Goal: Feedback & Contribution: Leave review/rating

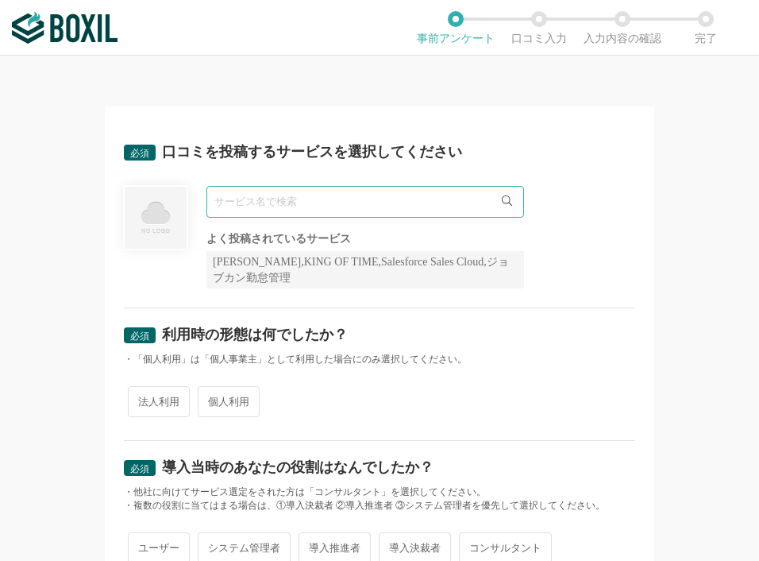
click at [410, 195] on input "text" at bounding box center [365, 202] width 318 height 32
click at [502, 198] on icon at bounding box center [507, 200] width 10 height 10
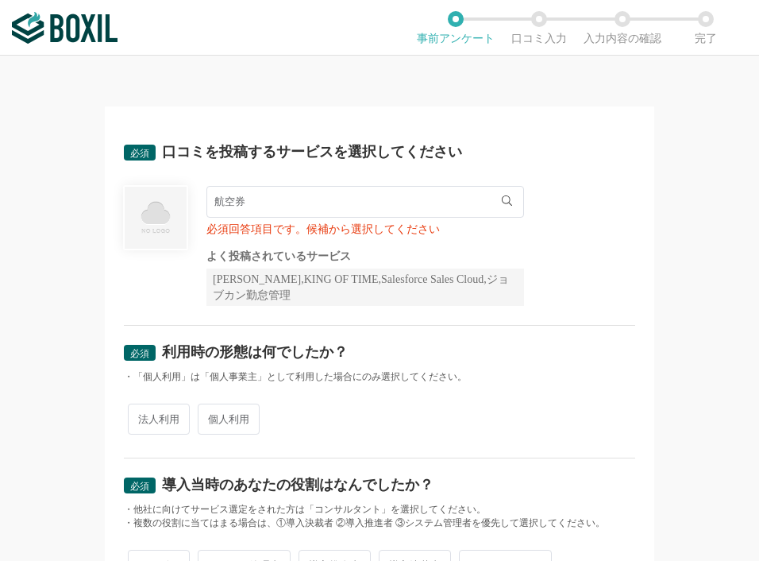
drag, startPoint x: 495, startPoint y: 198, endPoint x: 461, endPoint y: 201, distance: 34.2
click at [480, 200] on div "航空券" at bounding box center [359, 202] width 306 height 32
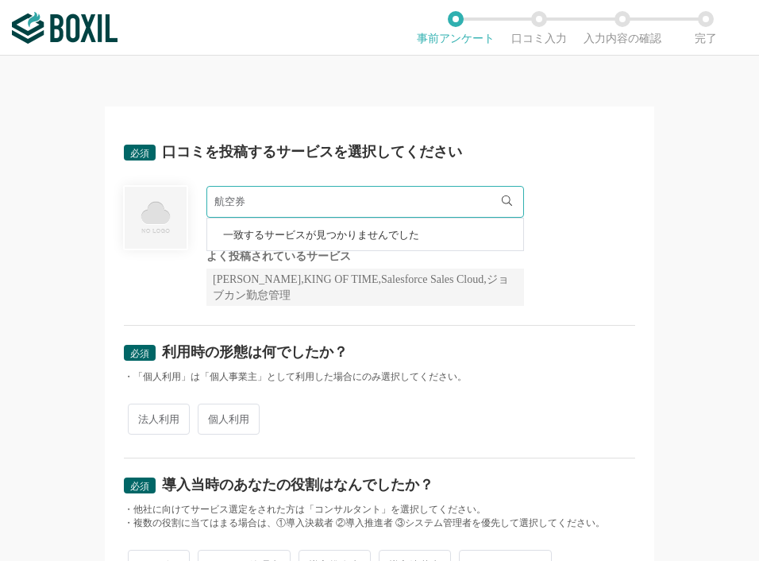
drag, startPoint x: 353, startPoint y: 194, endPoint x: 340, endPoint y: 194, distance: 13.5
click at [349, 194] on input "航空券" at bounding box center [365, 202] width 318 height 32
type input "[PERSON_NAME]"
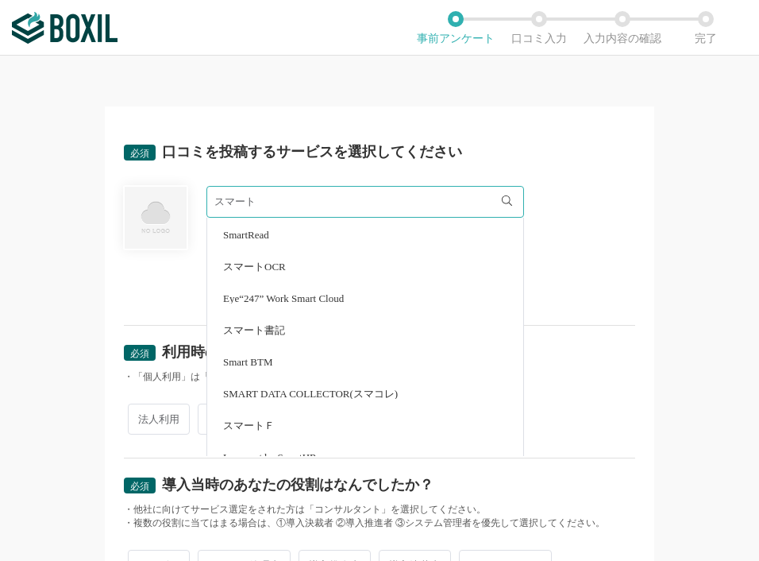
scroll to position [508, 0]
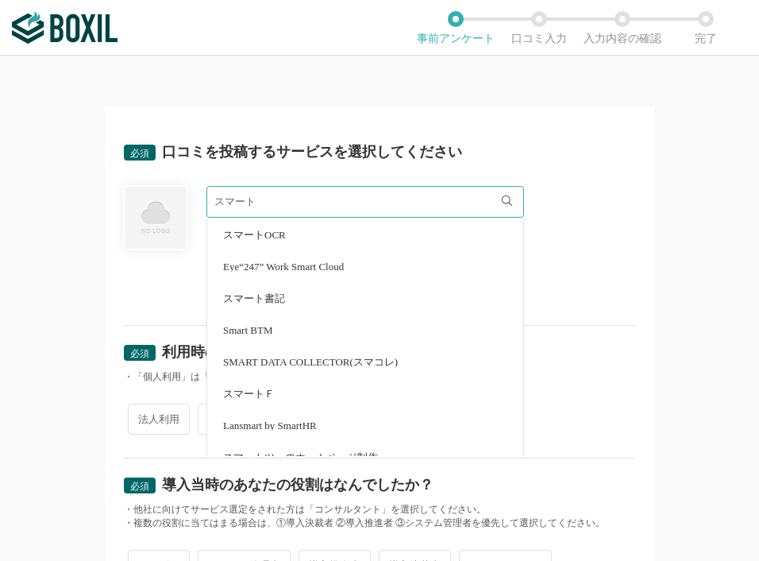
click at [248, 332] on span "Smart BTM" at bounding box center [247, 330] width 49 height 10
type input "Smart BTM"
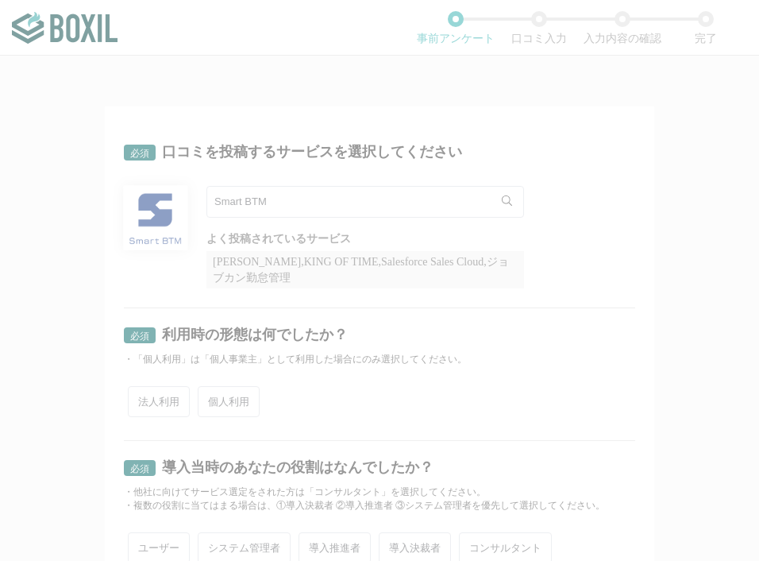
click at [399, 303] on div at bounding box center [379, 280] width 759 height 561
click at [328, 404] on div at bounding box center [379, 280] width 759 height 561
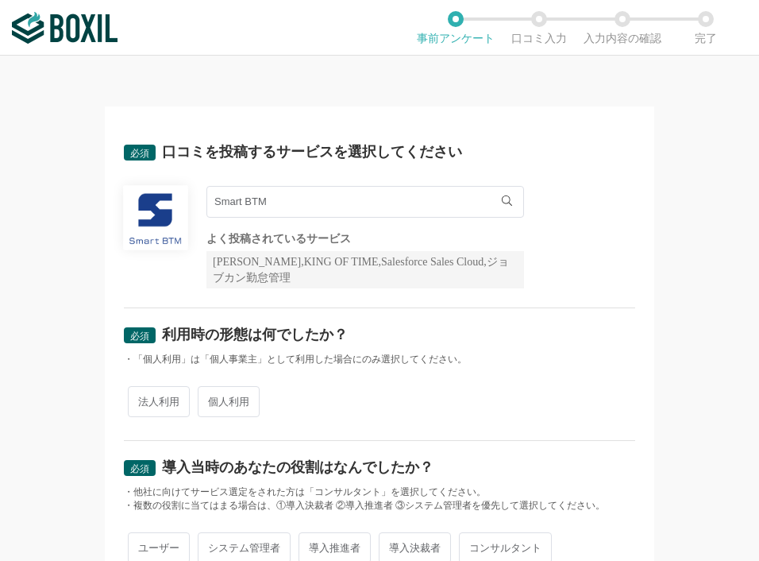
drag, startPoint x: 164, startPoint y: 400, endPoint x: 172, endPoint y: 396, distance: 8.9
click at [164, 400] on span "法人利用" at bounding box center [159, 401] width 62 height 31
click at [142, 399] on input "法人利用" at bounding box center [137, 393] width 10 height 10
radio input "true"
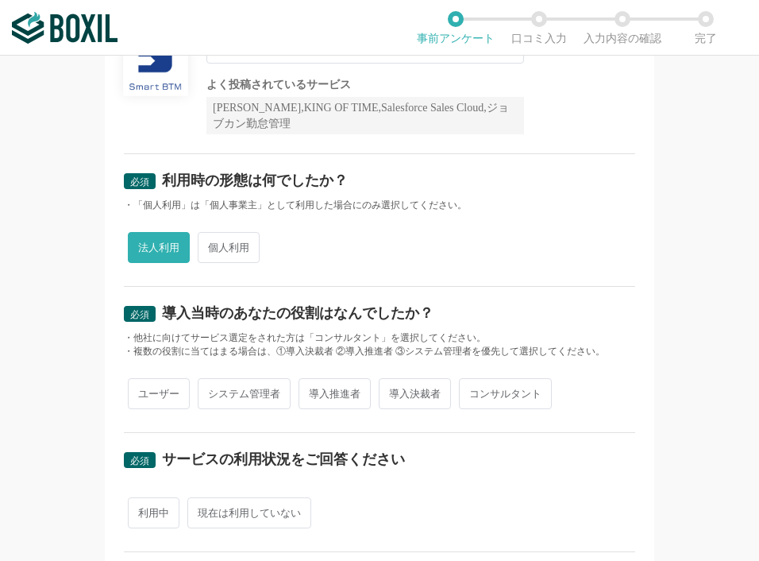
scroll to position [159, 0]
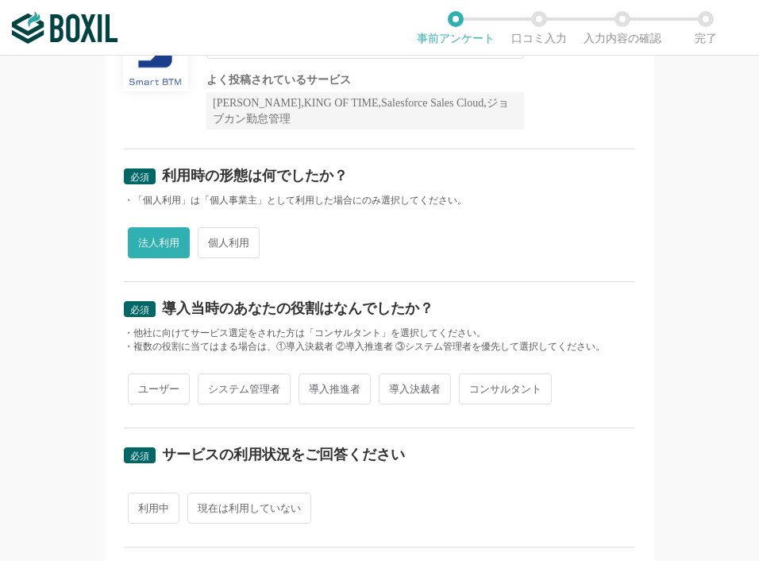
click at [394, 390] on span "導入決裁者" at bounding box center [415, 388] width 72 height 31
click at [393, 386] on input "導入決裁者" at bounding box center [388, 381] width 10 height 10
radio input "true"
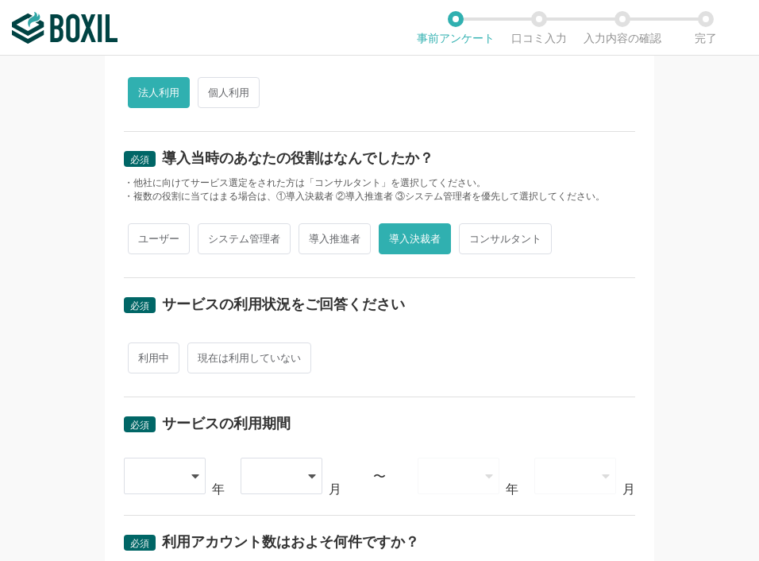
scroll to position [318, 0]
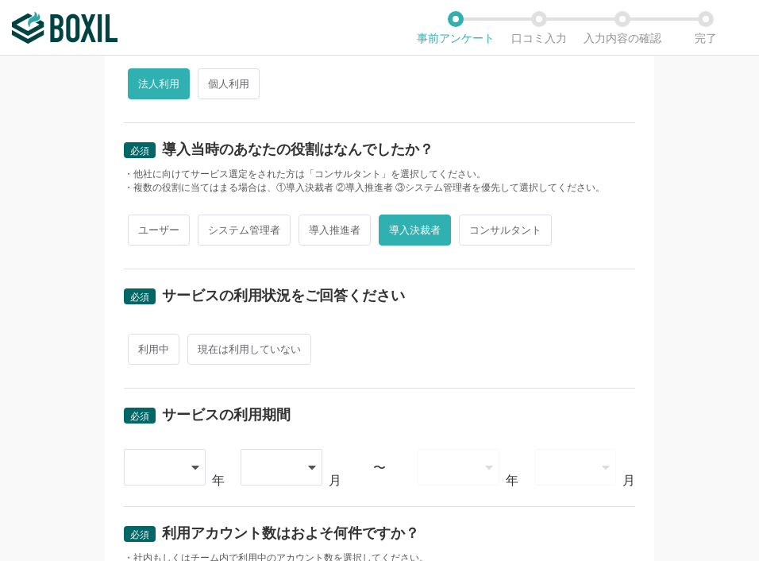
click at [147, 348] on span "利用中" at bounding box center [154, 348] width 52 height 31
click at [142, 346] on input "利用中" at bounding box center [137, 341] width 10 height 10
radio input "true"
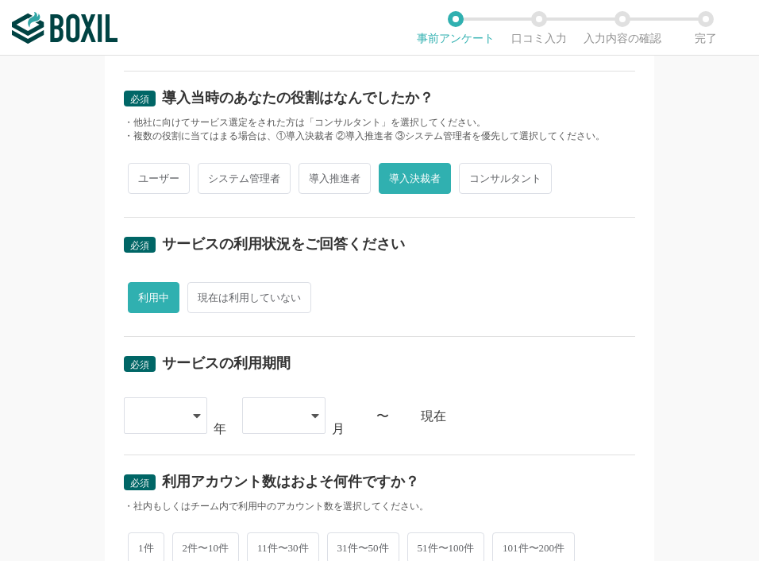
scroll to position [397, 0]
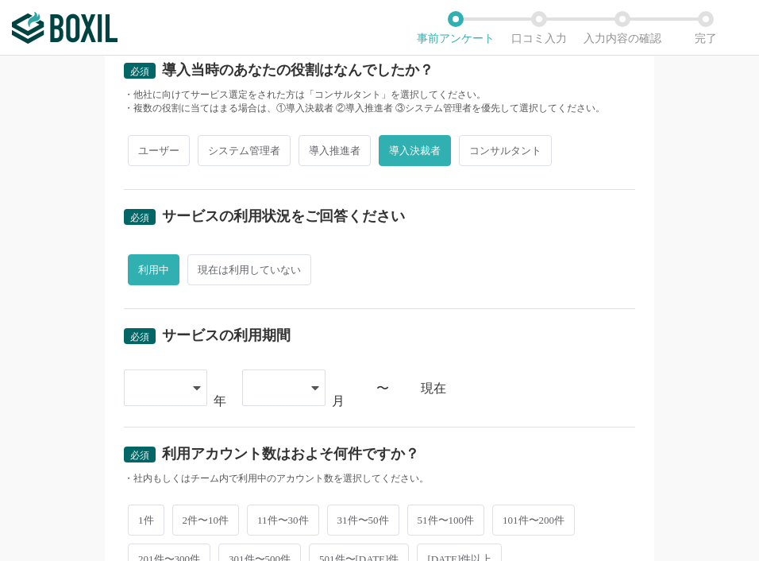
click at [183, 385] on div at bounding box center [165, 387] width 83 height 37
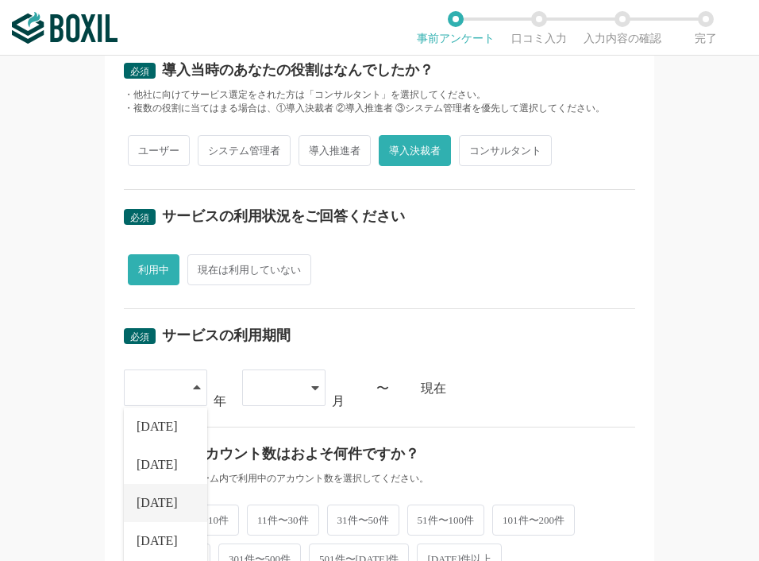
click at [155, 501] on span "[DATE]" at bounding box center [157, 502] width 41 height 13
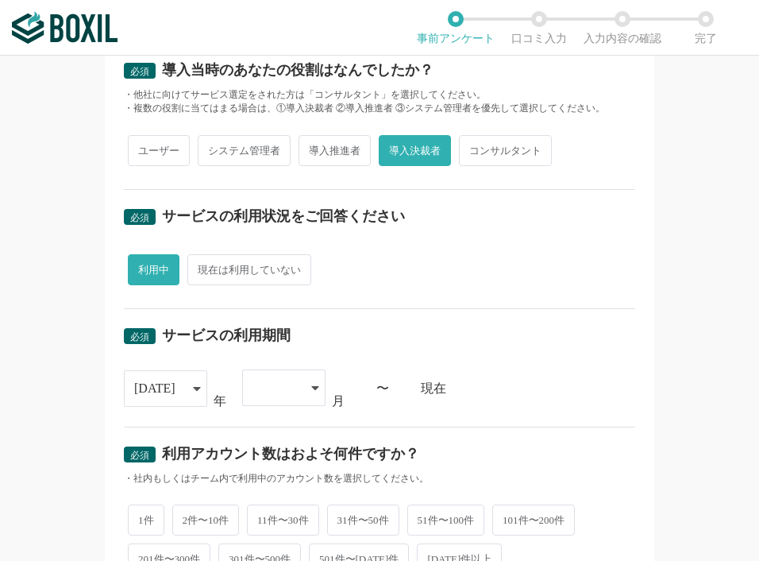
click at [311, 385] on icon at bounding box center [315, 387] width 8 height 13
click at [283, 433] on li "01" at bounding box center [283, 433] width 83 height 38
click at [546, 352] on div "必須 サービスの利用期間" at bounding box center [379, 340] width 511 height 25
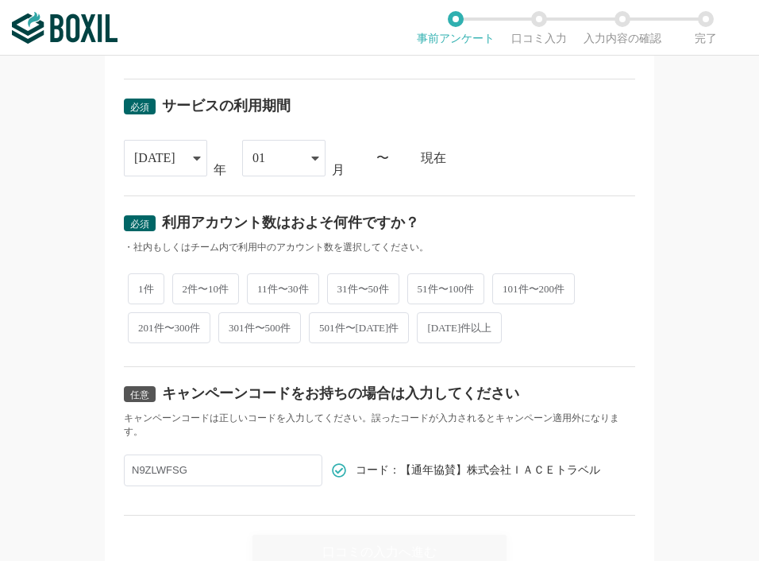
scroll to position [635, 0]
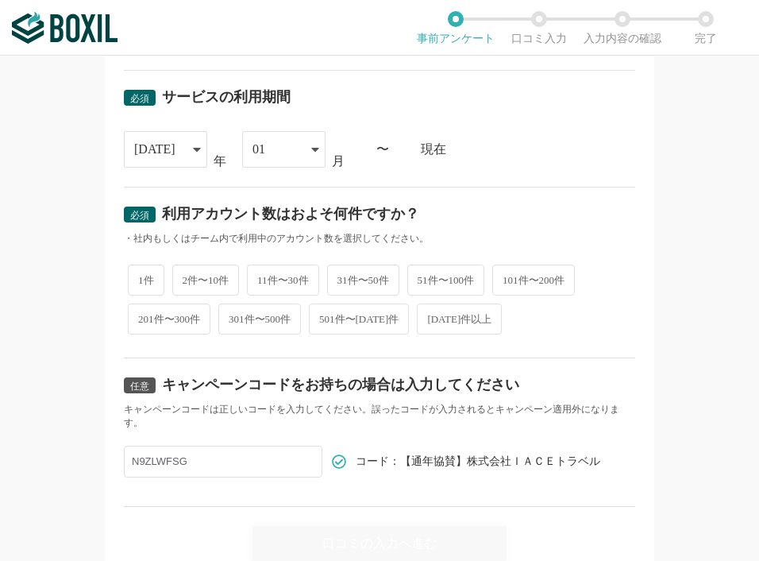
click at [457, 318] on span "[DATE]件以上" at bounding box center [459, 318] width 85 height 31
click at [431, 316] on input "[DATE]件以上" at bounding box center [426, 311] width 10 height 10
radio input "true"
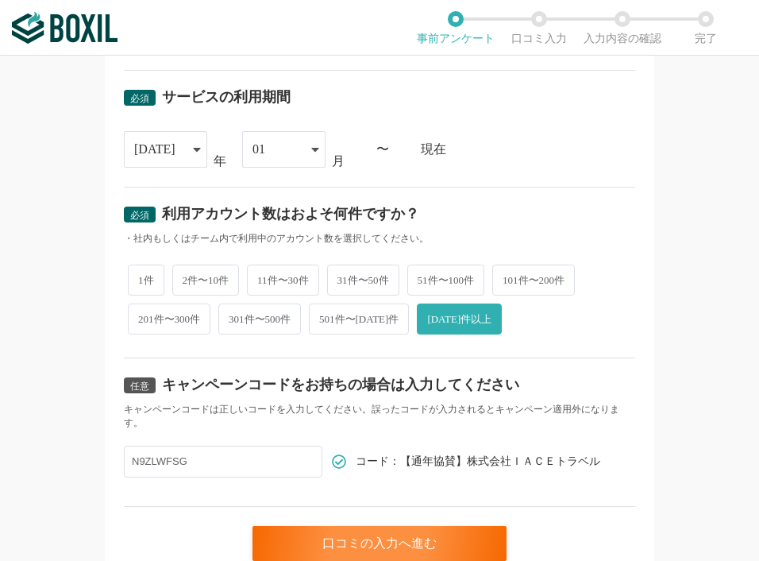
scroll to position [705, 0]
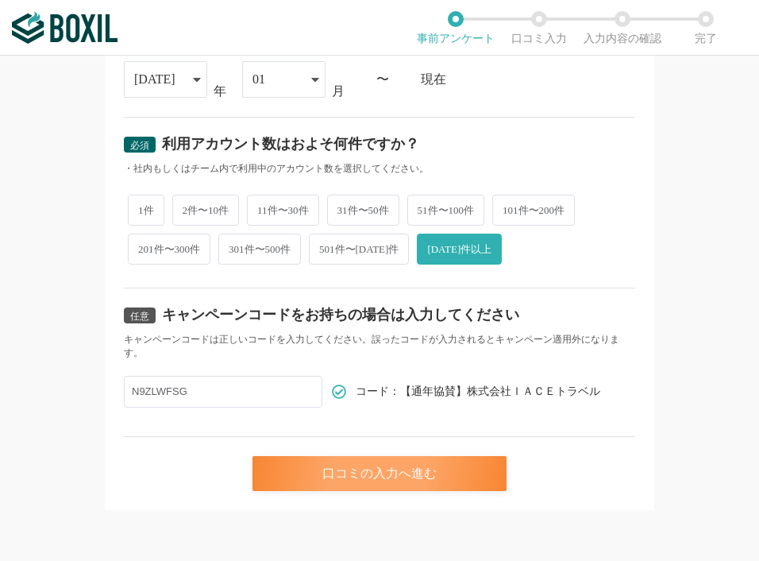
click at [387, 468] on div "口コミの入力へ進む" at bounding box center [379, 473] width 254 height 35
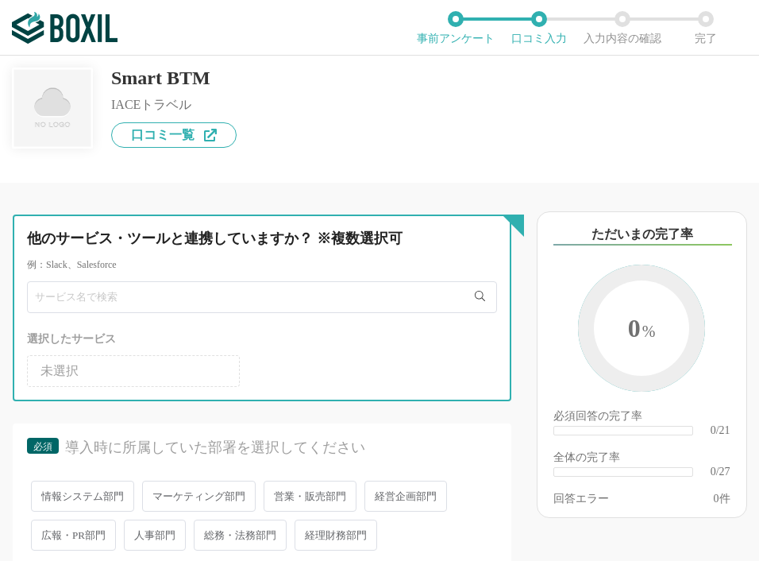
click at [333, 295] on input "text" at bounding box center [262, 297] width 470 height 32
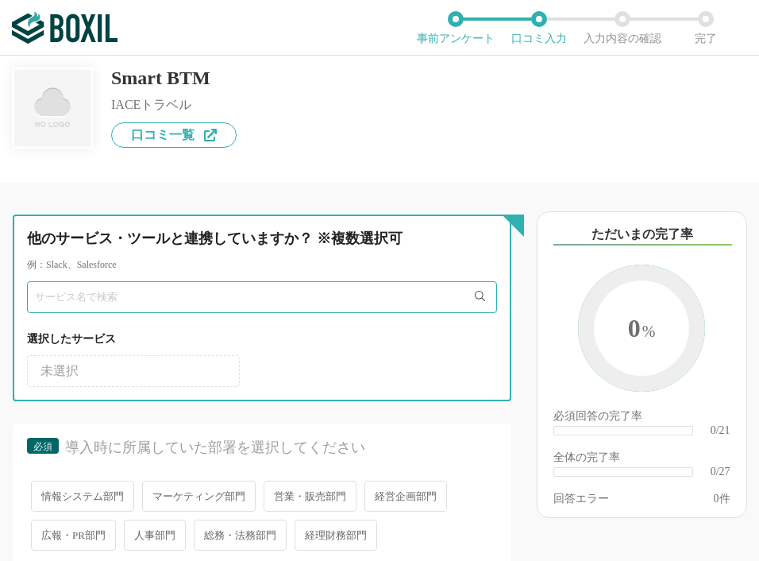
click at [333, 295] on input "text" at bounding box center [262, 297] width 470 height 32
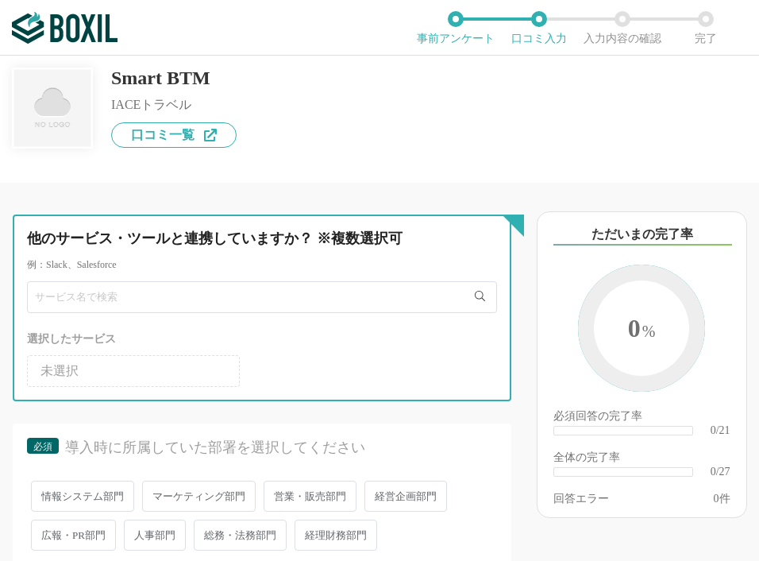
click at [129, 290] on input "text" at bounding box center [262, 297] width 470 height 32
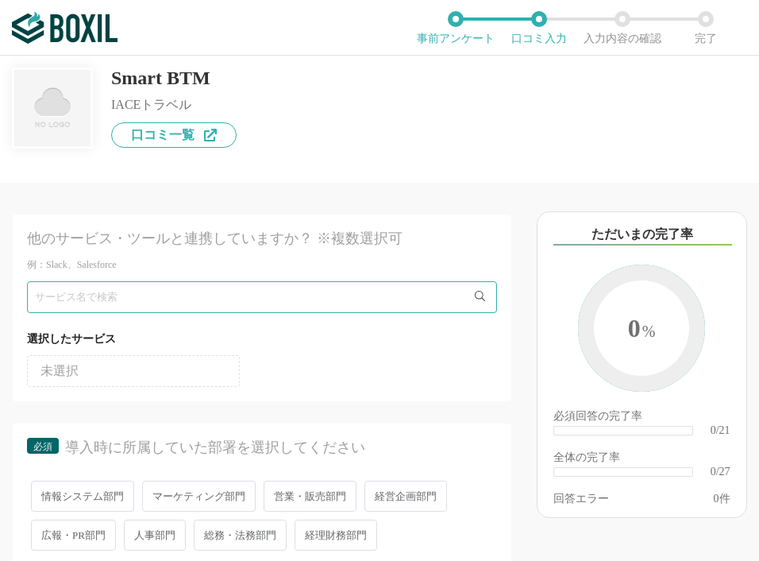
click at [418, 460] on div "必須 導入時に所属していた部署を選択してください" at bounding box center [262, 451] width 470 height 29
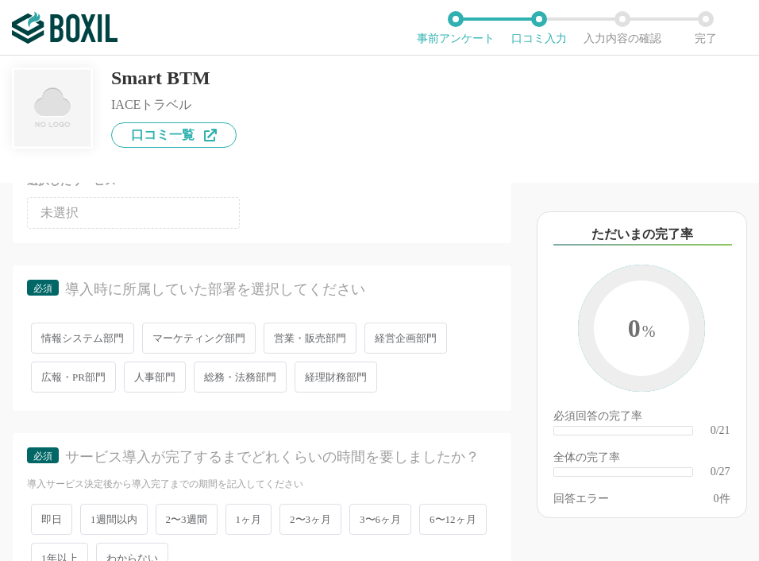
scroll to position [159, 0]
click at [325, 337] on span "営業・販売部門" at bounding box center [310, 337] width 93 height 31
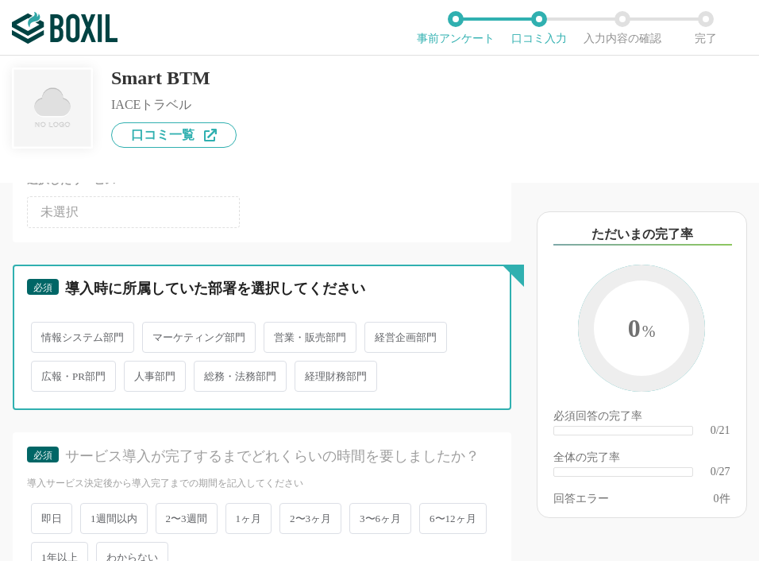
click at [278, 334] on input "営業・販売部門" at bounding box center [273, 329] width 10 height 10
radio input "true"
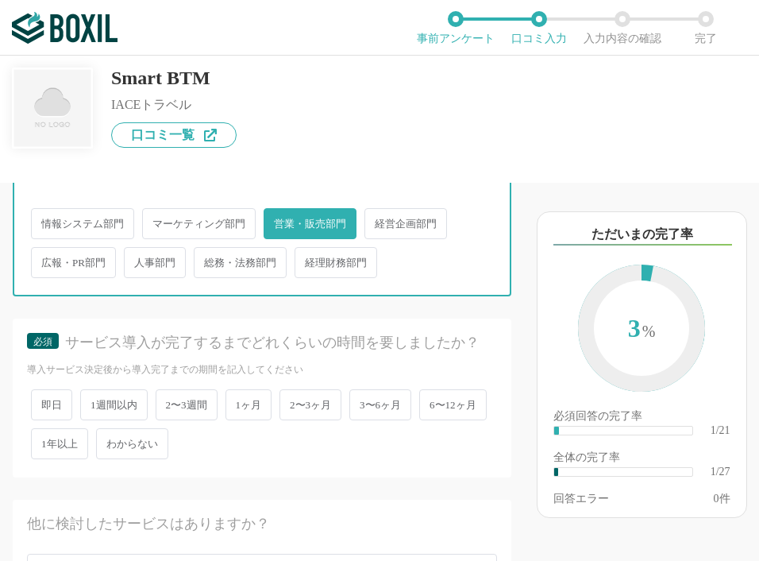
scroll to position [397, 0]
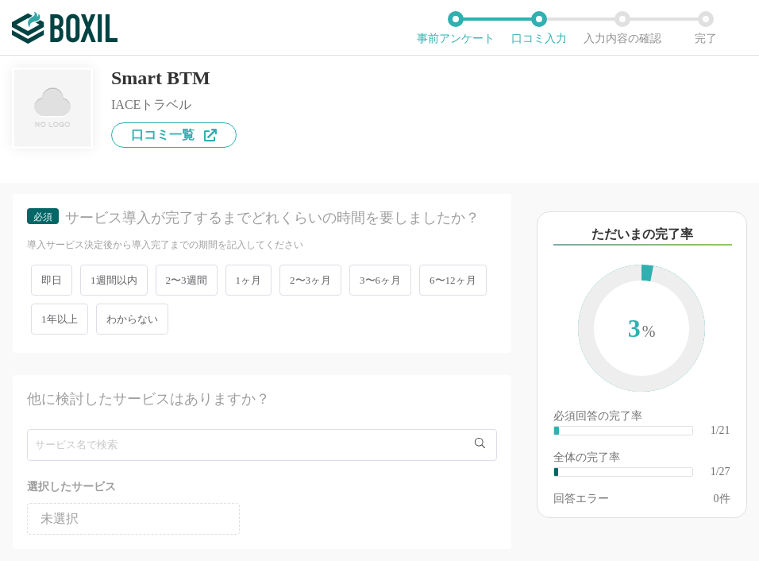
click at [168, 334] on span "わからない" at bounding box center [132, 318] width 72 height 31
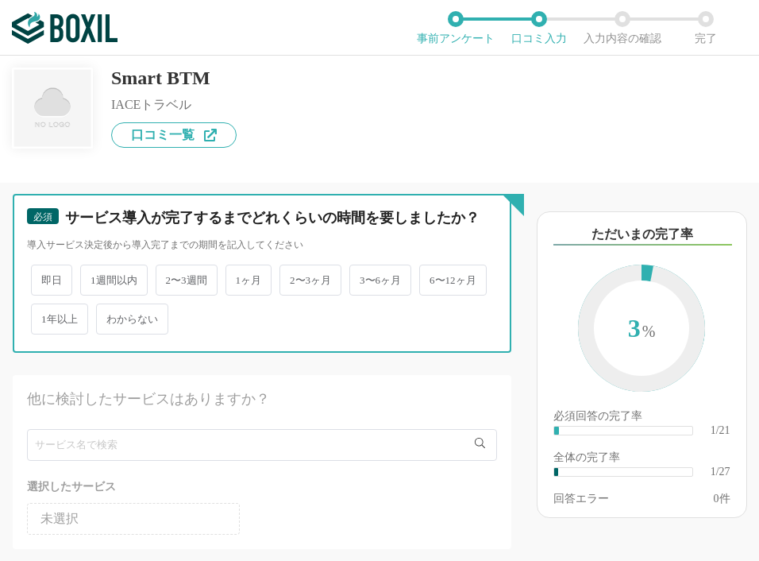
click at [110, 316] on input "わからない" at bounding box center [105, 311] width 10 height 10
radio input "true"
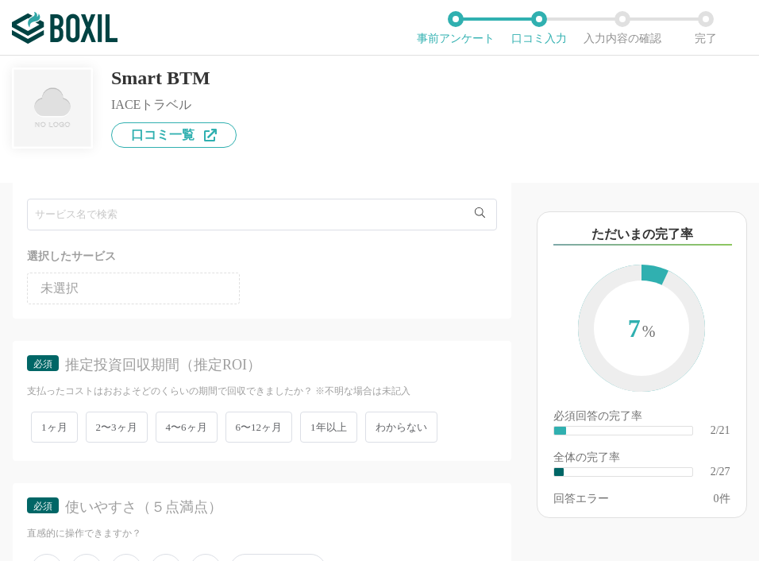
scroll to position [715, 0]
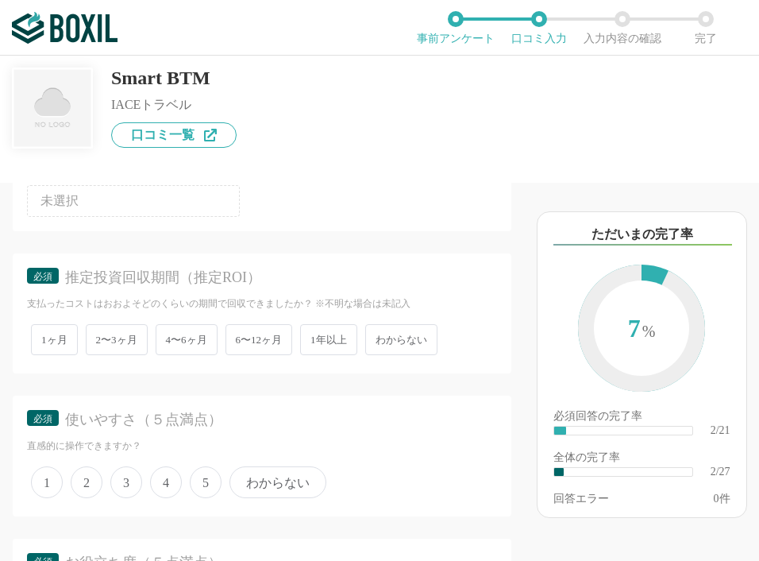
click at [409, 355] on span "わからない" at bounding box center [401, 339] width 72 height 31
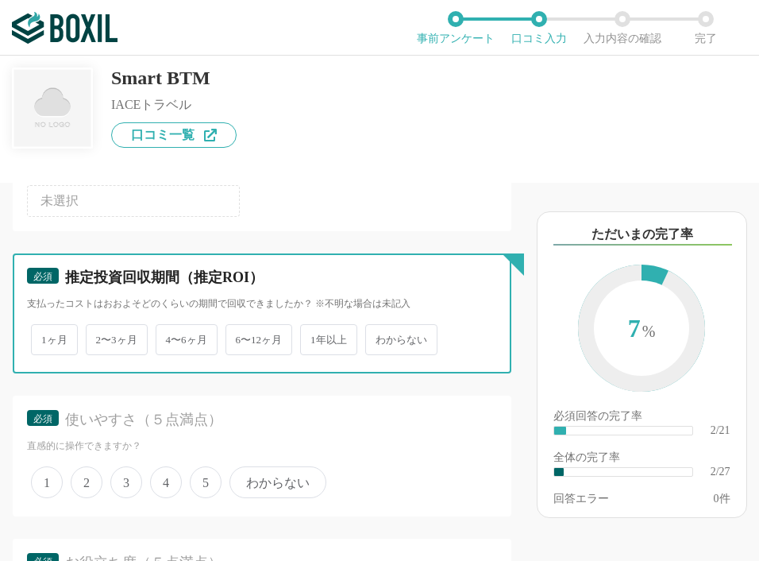
click at [379, 337] on input "わからない" at bounding box center [374, 331] width 10 height 10
radio input "true"
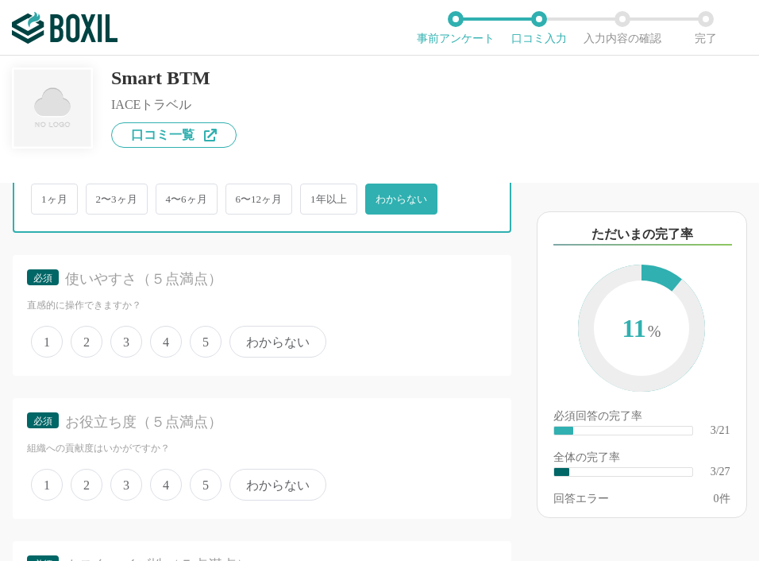
scroll to position [1032, 0]
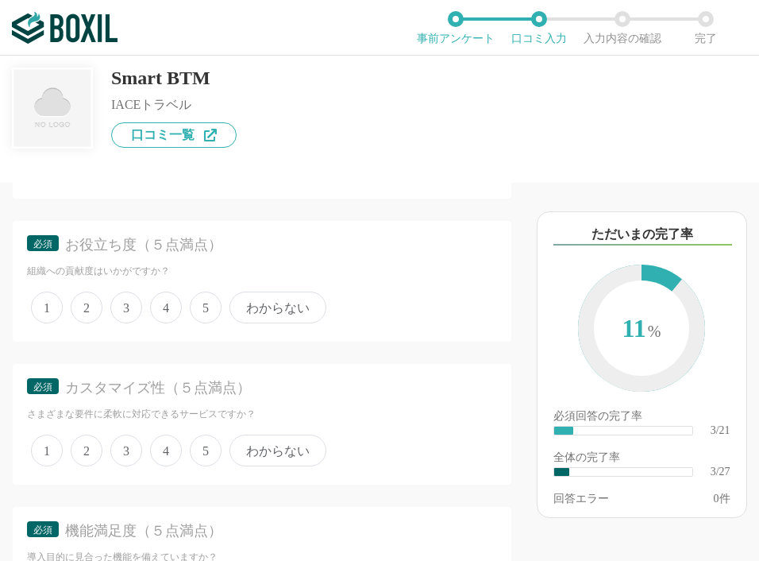
click at [275, 323] on span "わからない" at bounding box center [277, 307] width 97 height 32
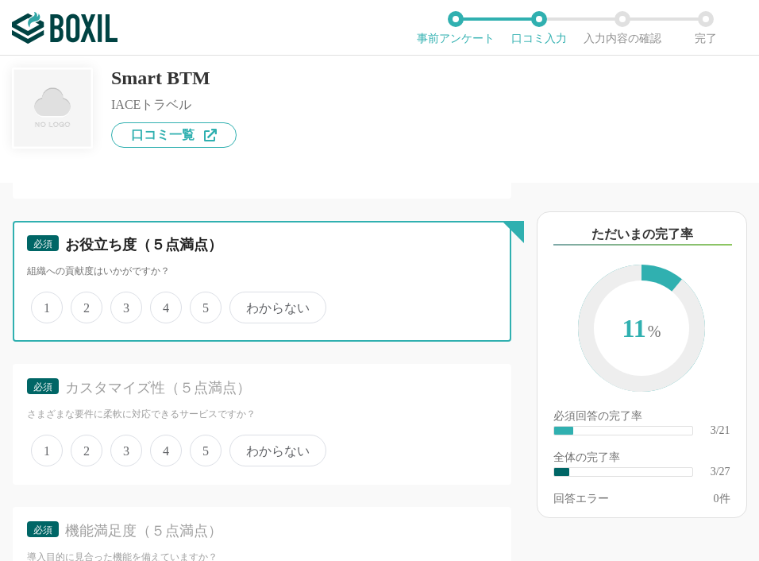
click at [244, 304] on input "わからない" at bounding box center [238, 299] width 10 height 10
radio input "true"
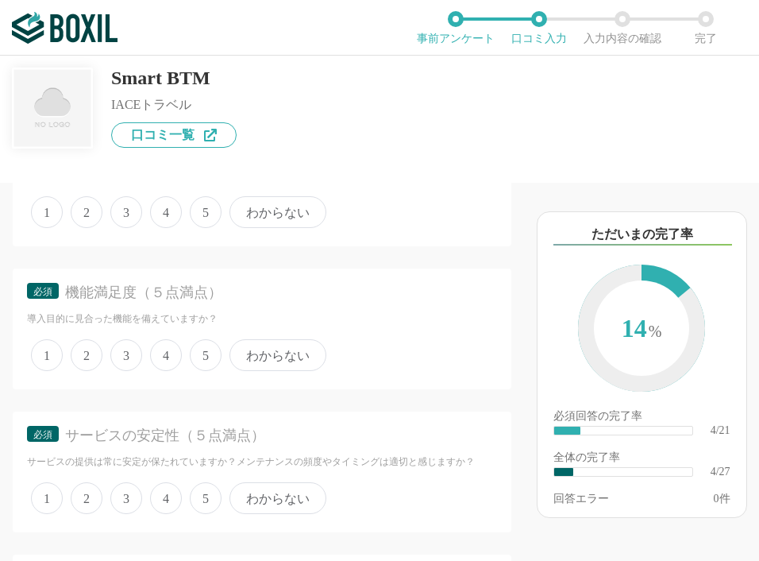
click at [260, 228] on span "わからない" at bounding box center [277, 212] width 97 height 32
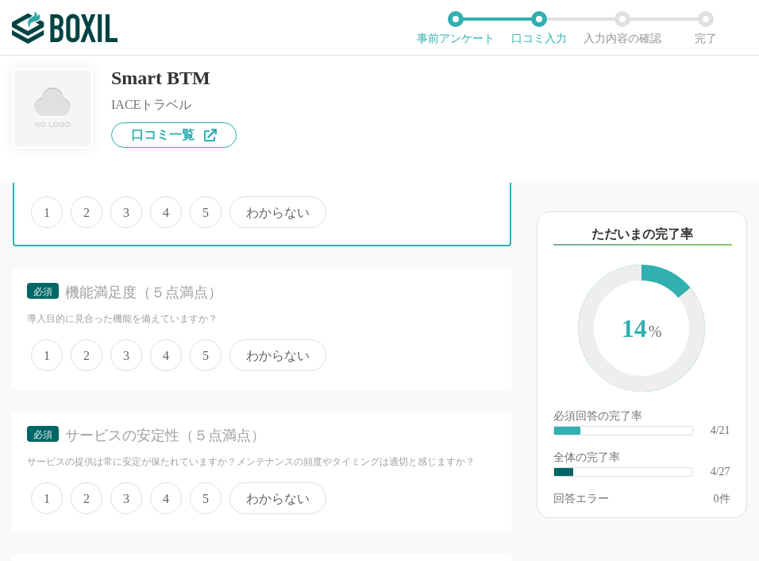
click at [244, 209] on input "わからない" at bounding box center [238, 203] width 10 height 10
radio input "true"
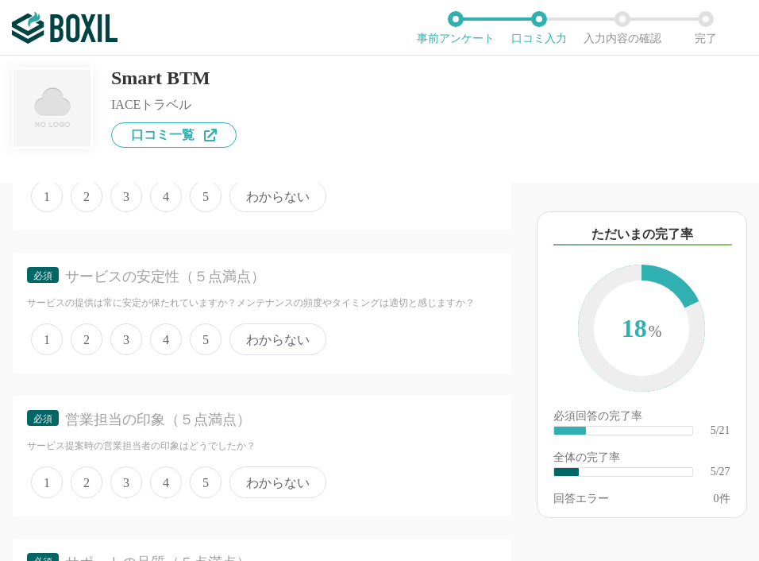
scroll to position [1350, 0]
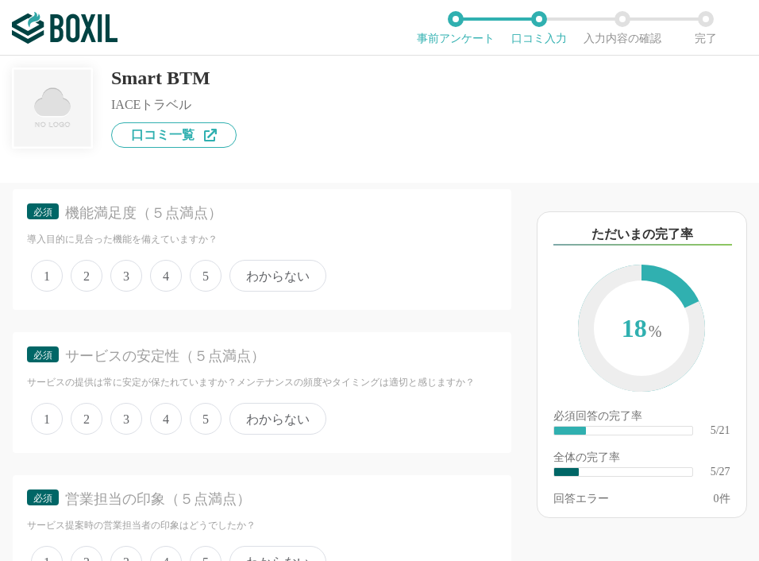
click at [294, 291] on span "わからない" at bounding box center [277, 276] width 97 height 32
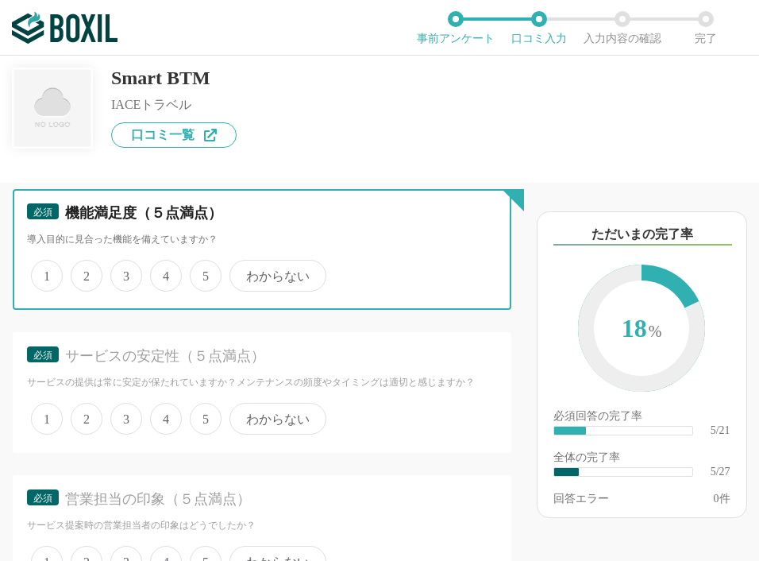
click at [244, 272] on input "わからない" at bounding box center [238, 267] width 10 height 10
radio input "true"
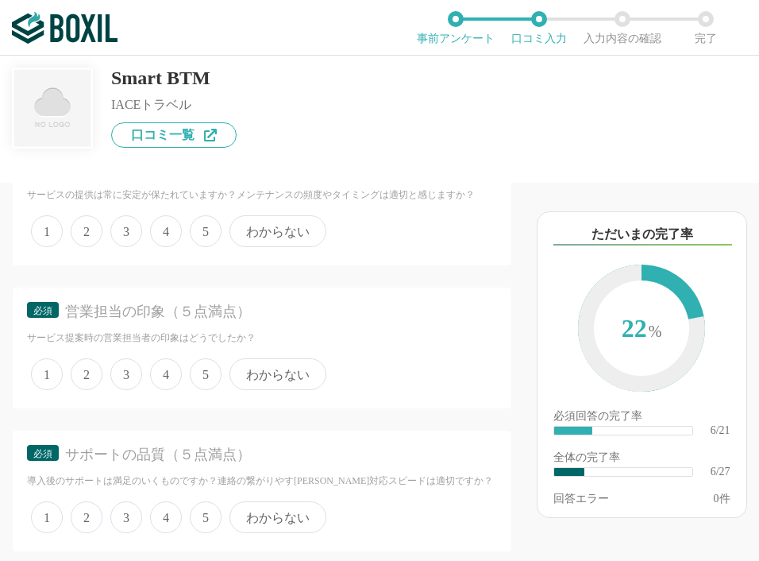
scroll to position [1508, 0]
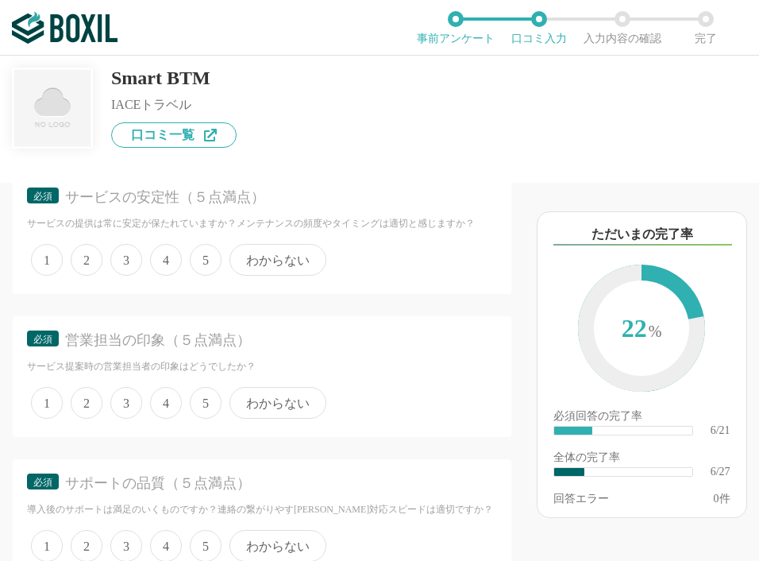
click at [283, 275] on span "わからない" at bounding box center [277, 260] width 97 height 32
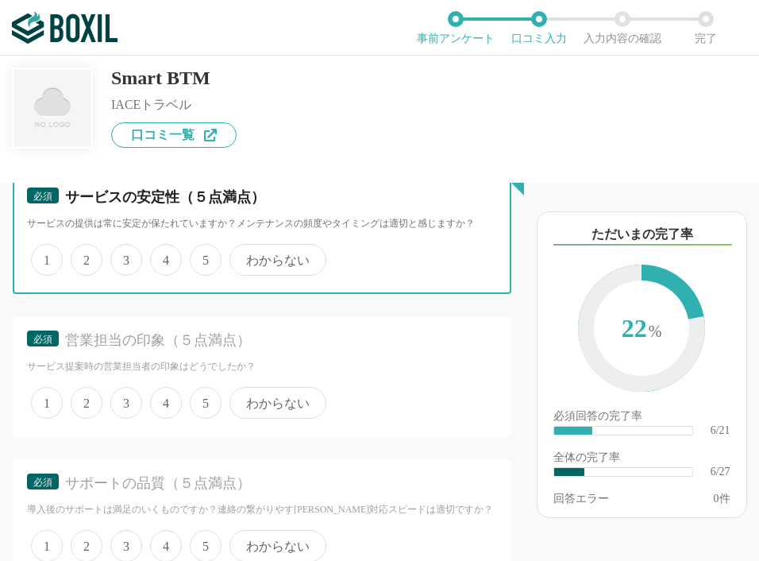
click at [244, 256] on input "わからない" at bounding box center [238, 251] width 10 height 10
radio input "true"
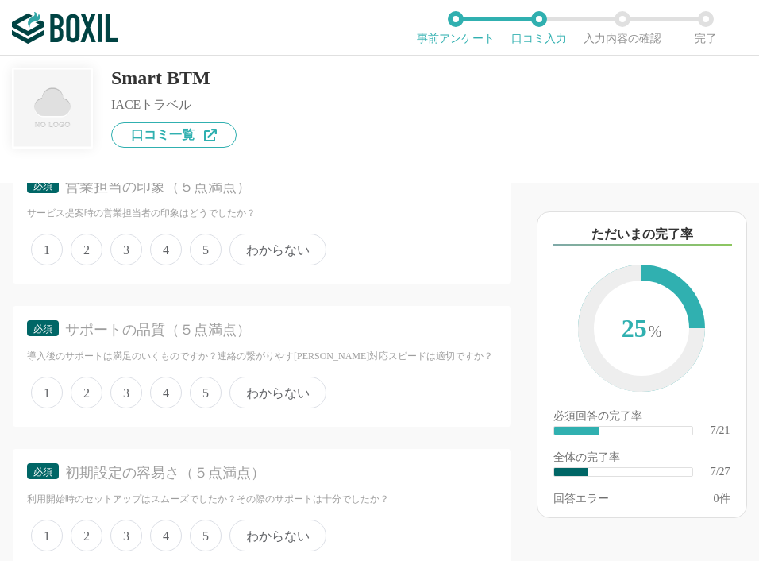
scroll to position [1667, 0]
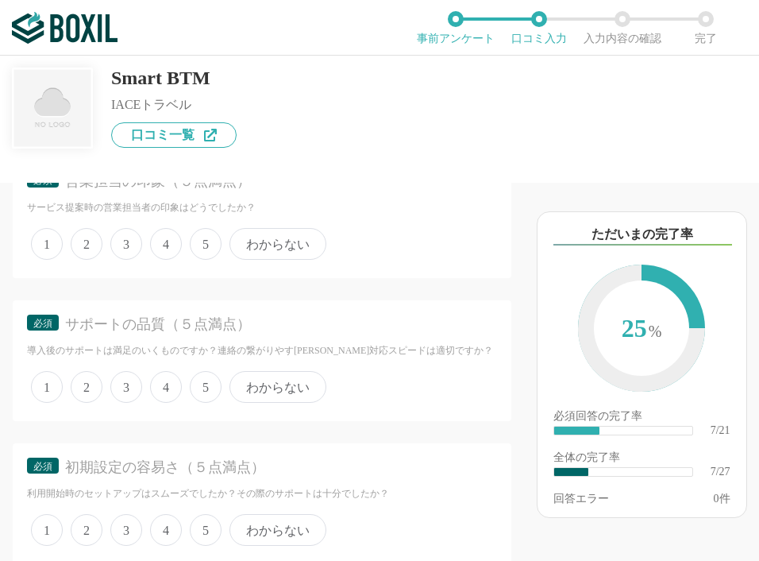
click at [287, 260] on span "わからない" at bounding box center [277, 244] width 97 height 32
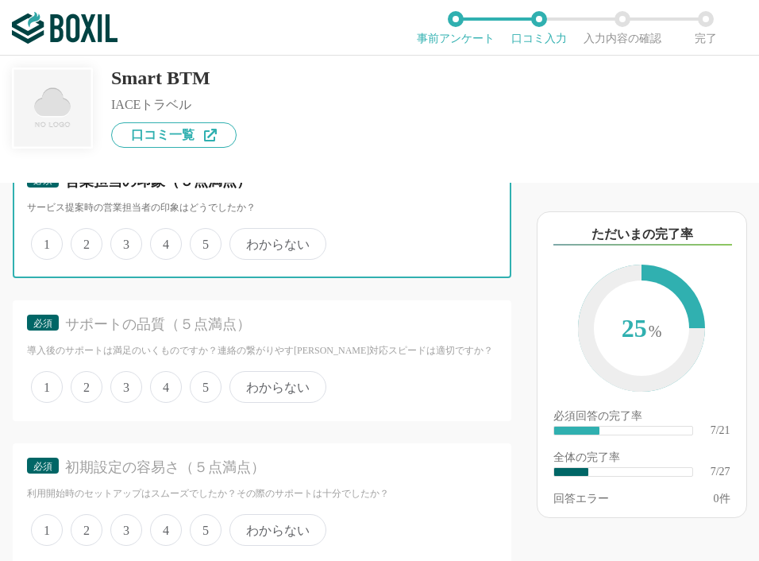
click at [244, 241] on input "わからない" at bounding box center [238, 235] width 10 height 10
radio input "true"
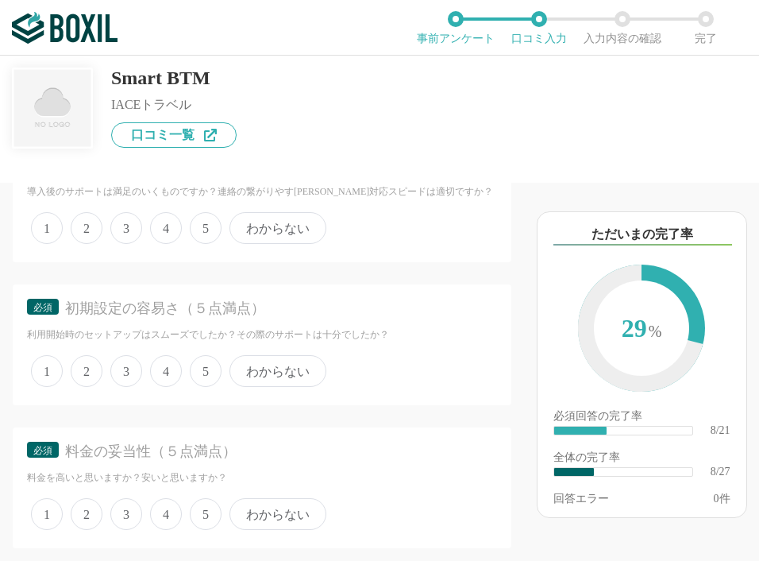
scroll to position [1747, 0]
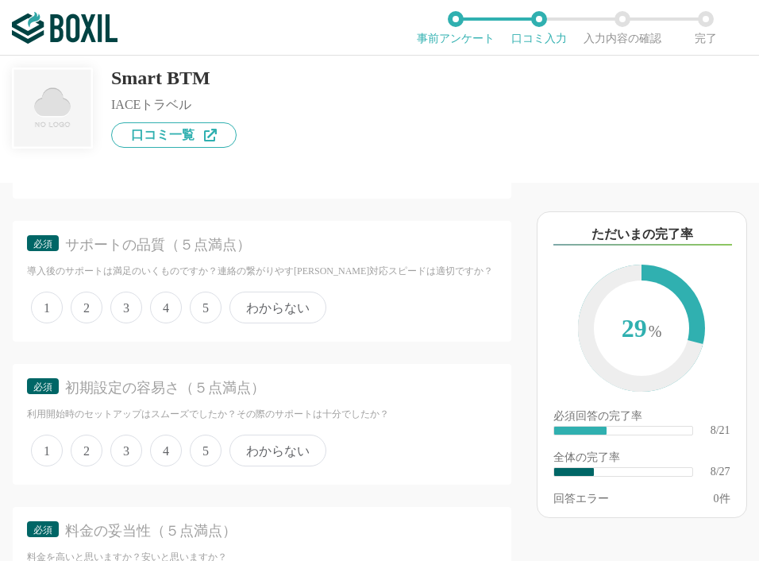
click at [203, 323] on span "5" at bounding box center [206, 307] width 32 height 32
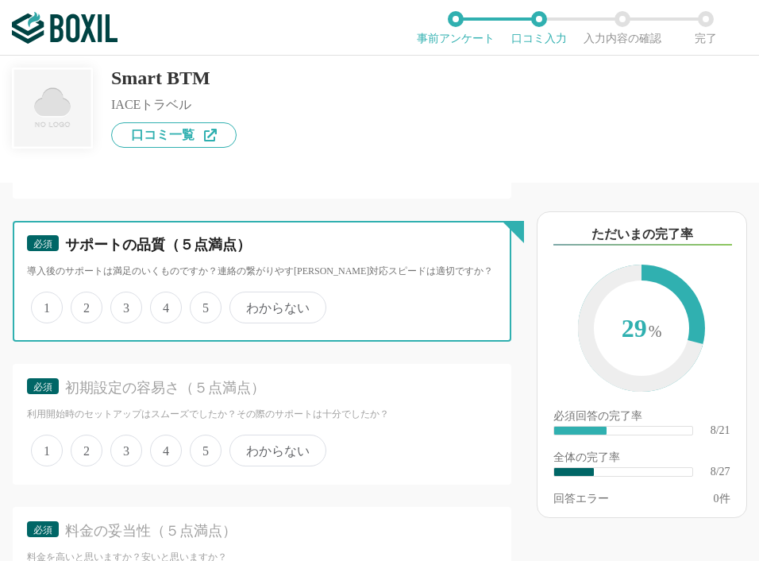
click at [203, 304] on input "5" at bounding box center [199, 299] width 10 height 10
radio input "true"
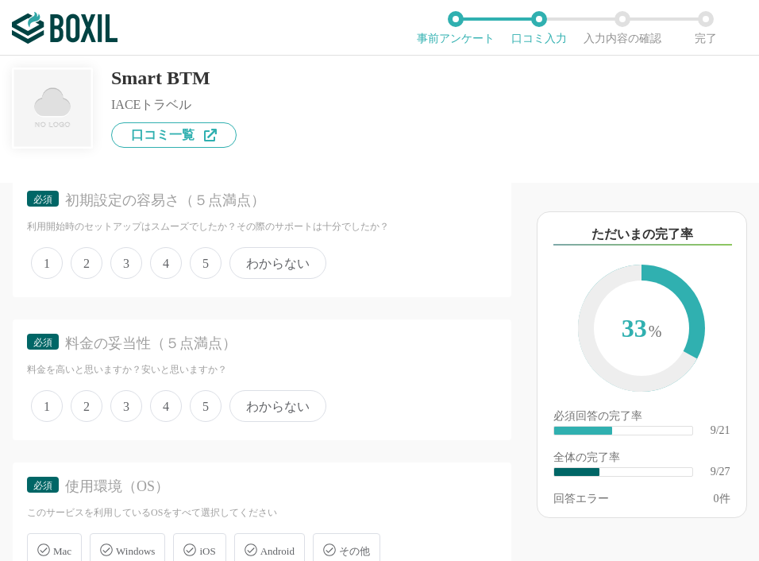
scroll to position [1905, 0]
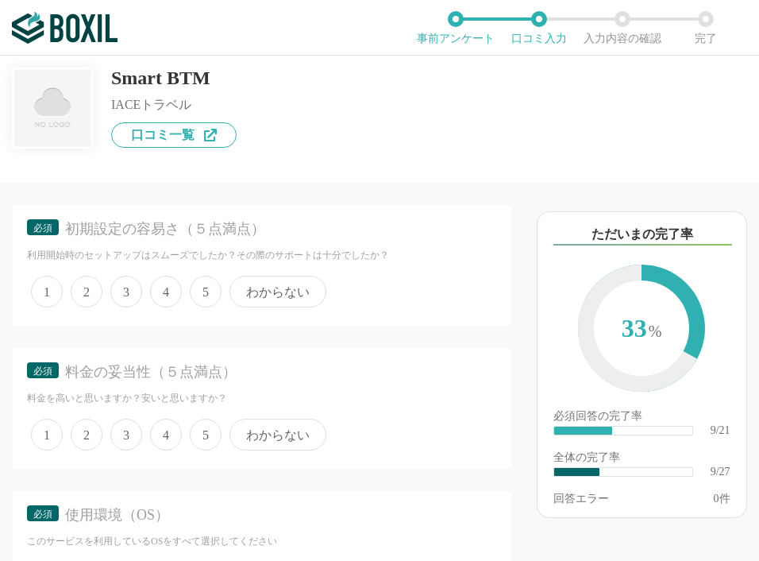
click at [258, 307] on span "わからない" at bounding box center [277, 291] width 97 height 32
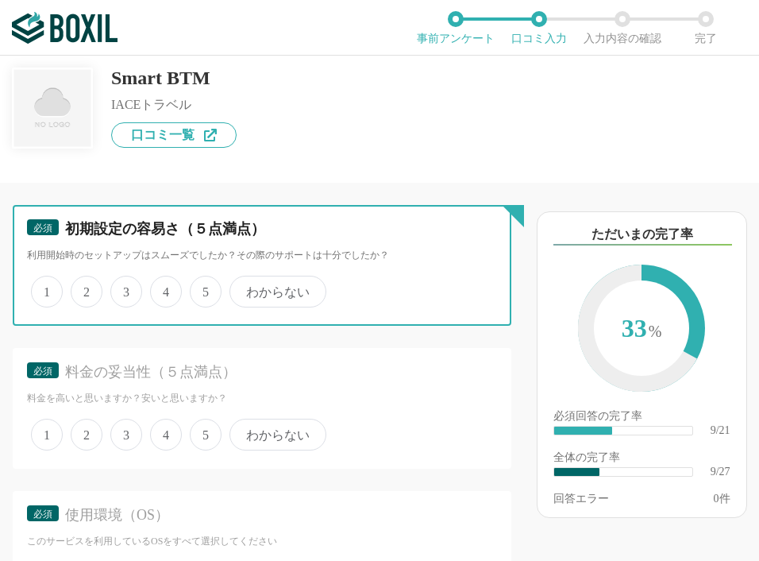
click at [244, 288] on input "わからない" at bounding box center [238, 283] width 10 height 10
radio input "true"
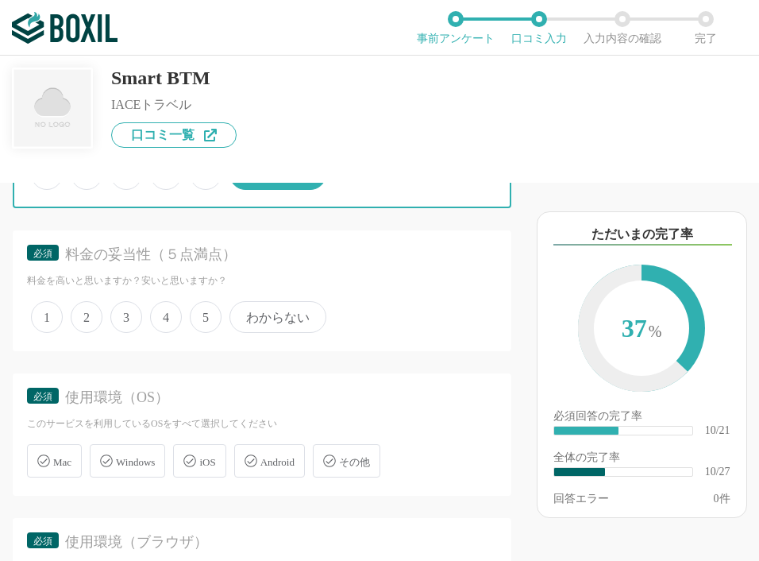
scroll to position [1985, 0]
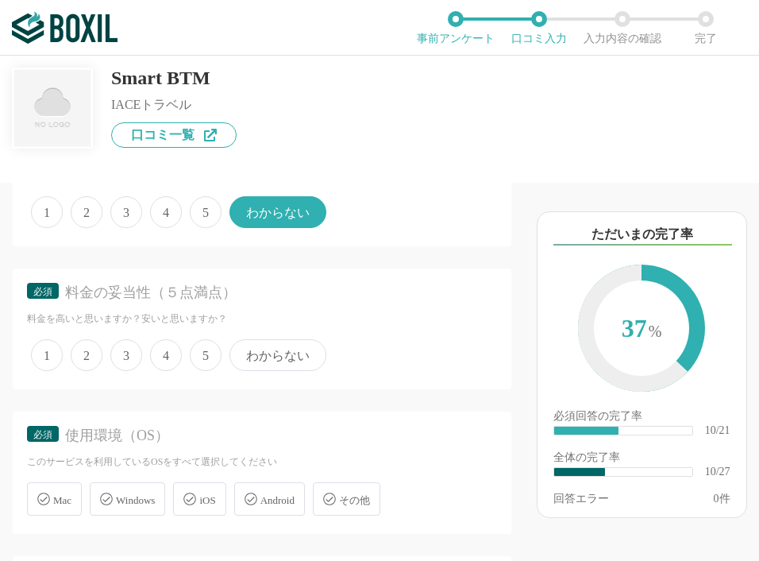
click at [256, 368] on span "わからない" at bounding box center [277, 355] width 97 height 32
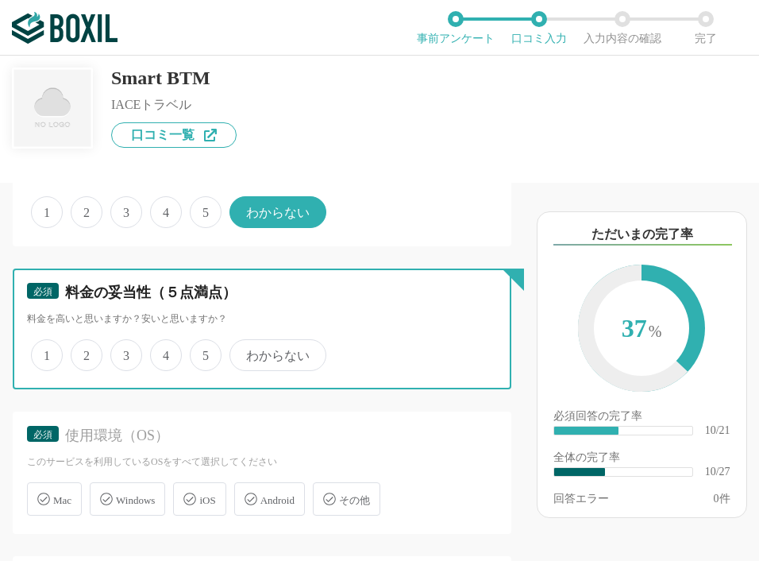
click at [244, 352] on input "わからない" at bounding box center [238, 346] width 10 height 10
radio input "true"
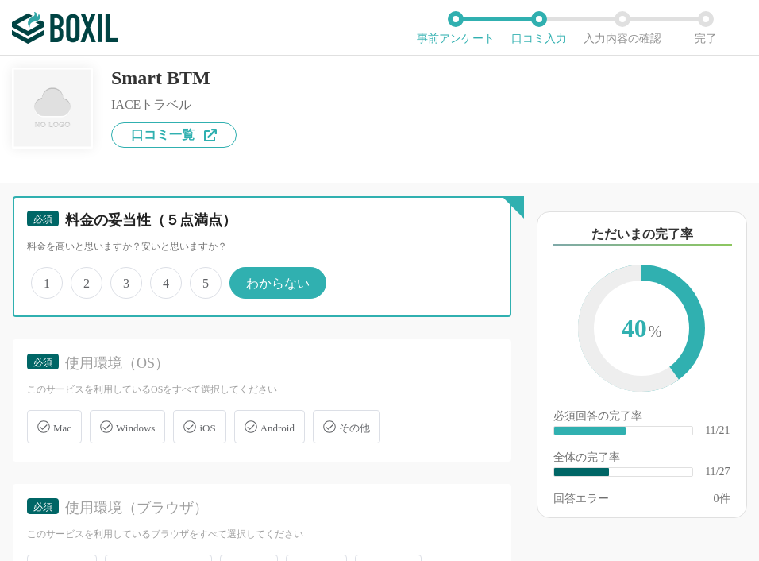
scroll to position [2144, 0]
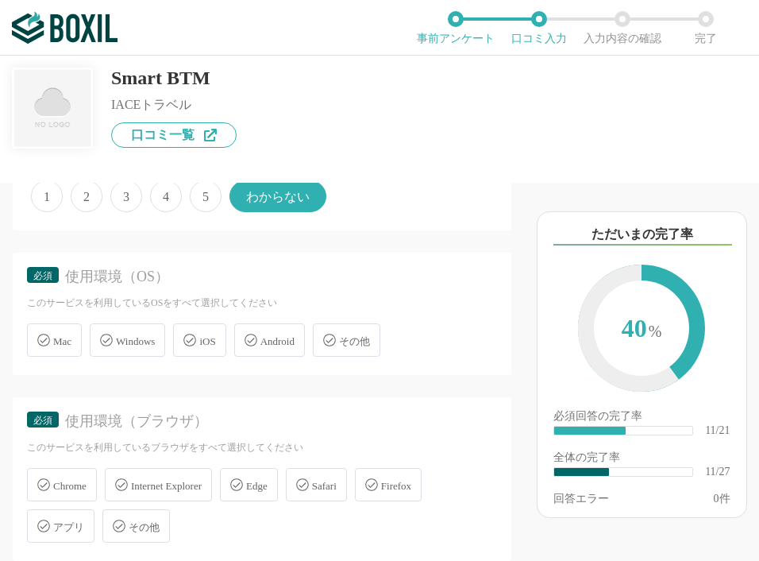
click at [152, 347] on span "Windows" at bounding box center [135, 341] width 39 height 12
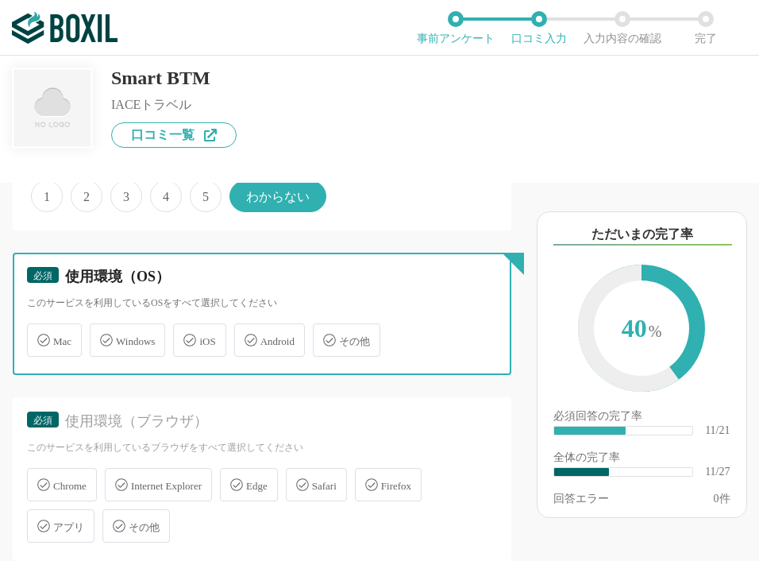
click at [103, 336] on input "Windows" at bounding box center [98, 331] width 10 height 10
checkbox input "true"
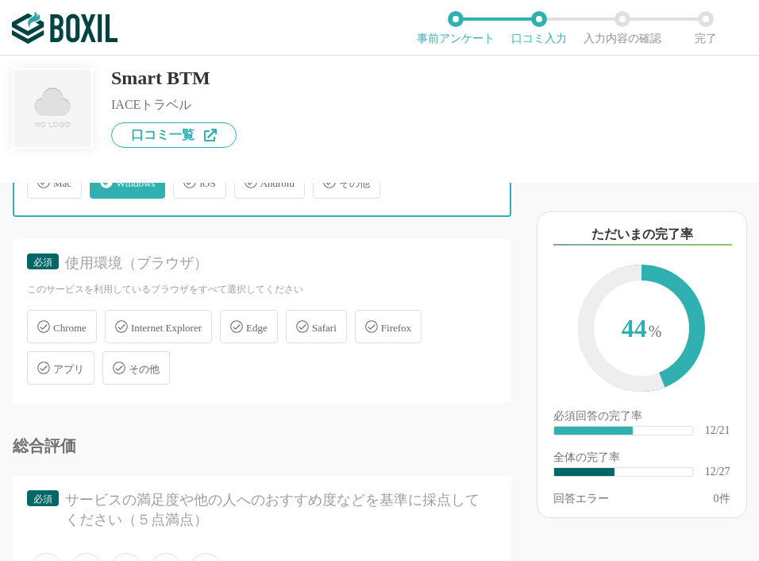
scroll to position [2302, 0]
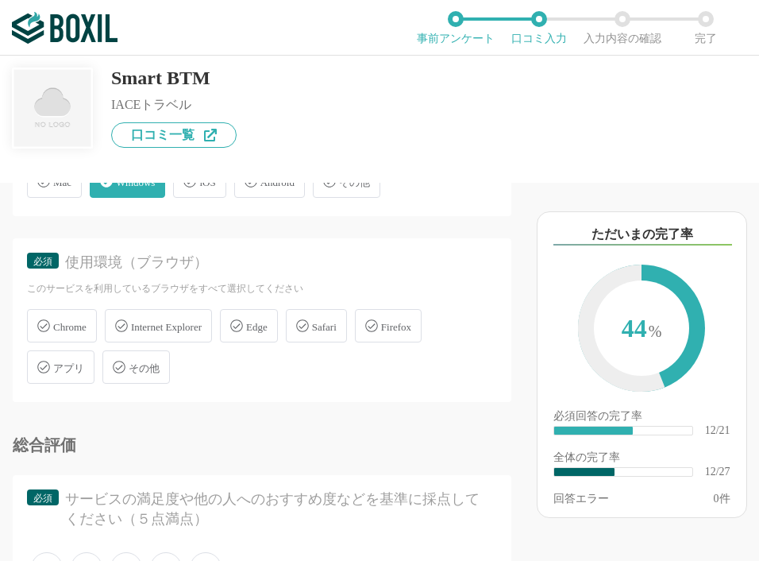
click at [172, 333] on span "Internet Explorer" at bounding box center [166, 327] width 71 height 12
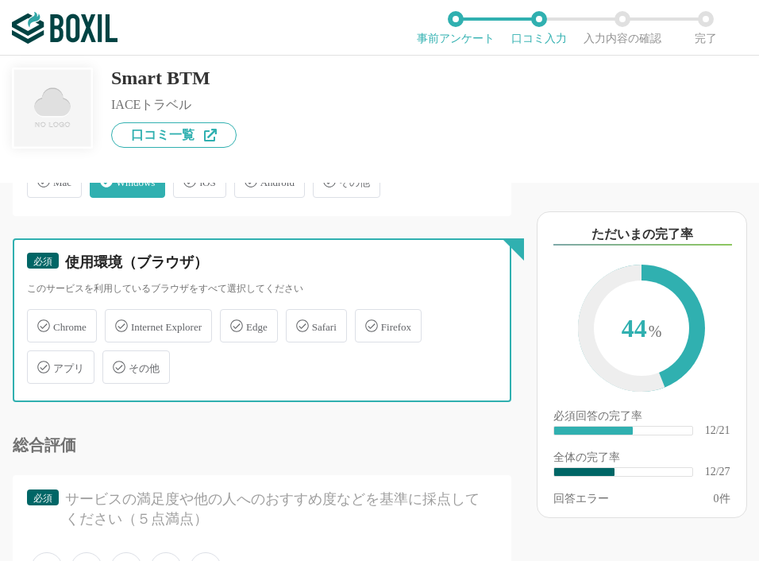
click at [118, 322] on input "Internet Explorer" at bounding box center [113, 316] width 10 height 10
checkbox input "true"
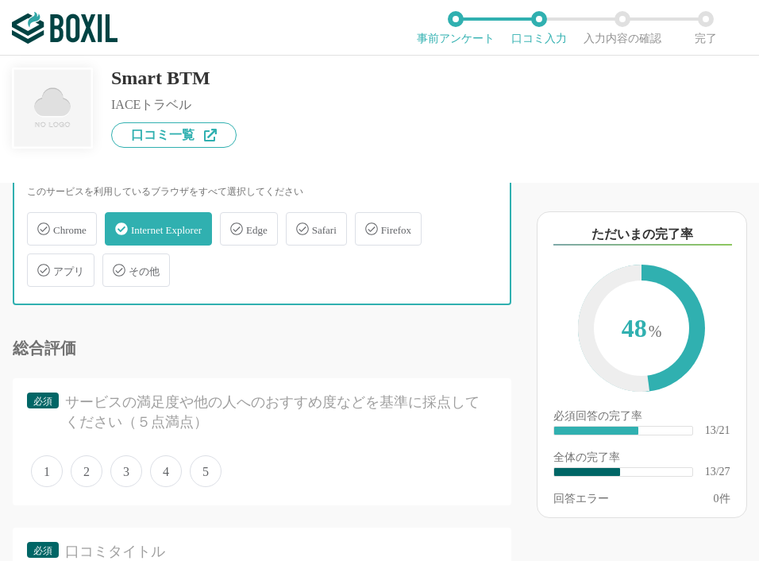
scroll to position [2541, 0]
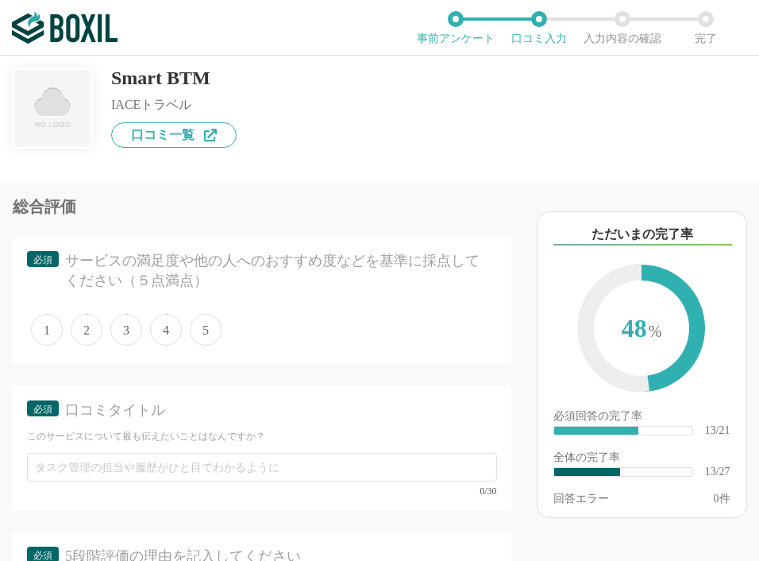
click at [172, 345] on span "4" at bounding box center [166, 330] width 32 height 32
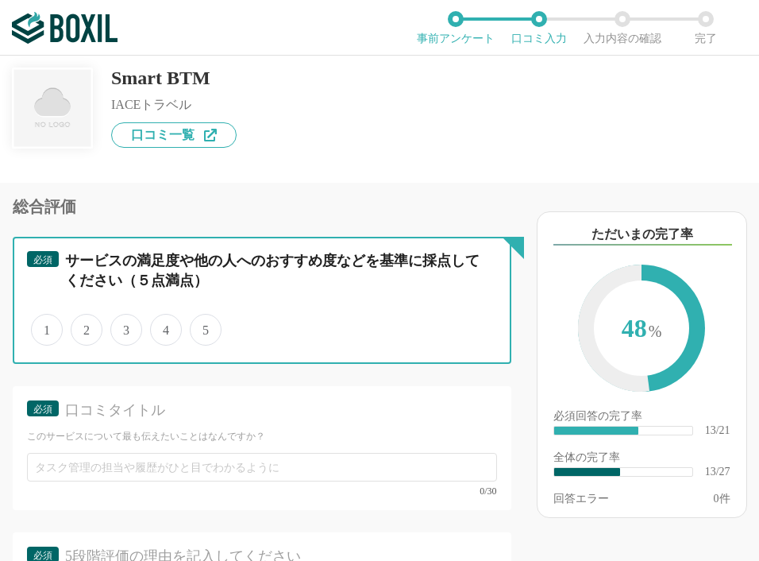
click at [164, 326] on input "4" at bounding box center [159, 321] width 10 height 10
radio input "true"
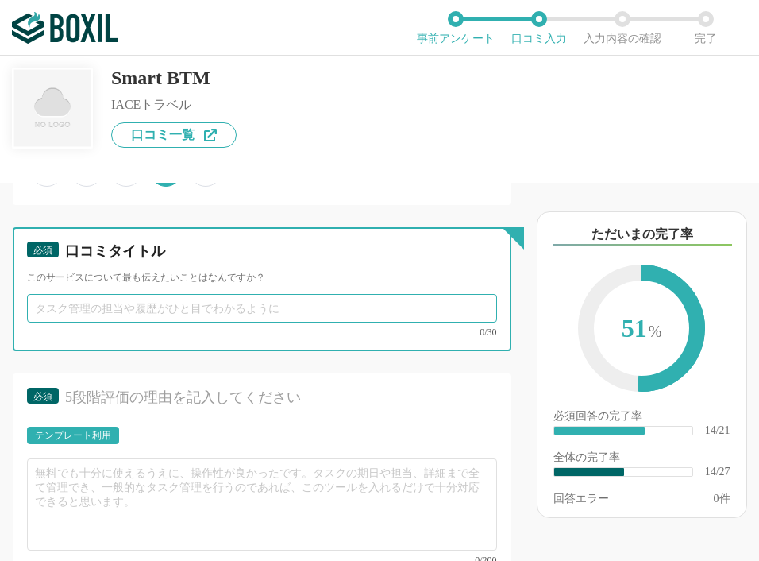
click at [172, 322] on input "text" at bounding box center [262, 308] width 470 height 29
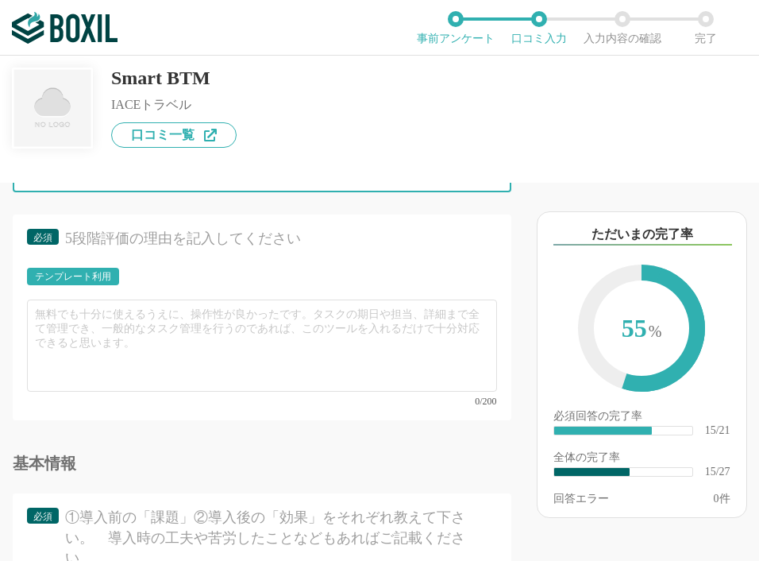
type input "チャットでのやりとり"
click at [97, 281] on div "テンプレート利用" at bounding box center [73, 277] width 76 height 10
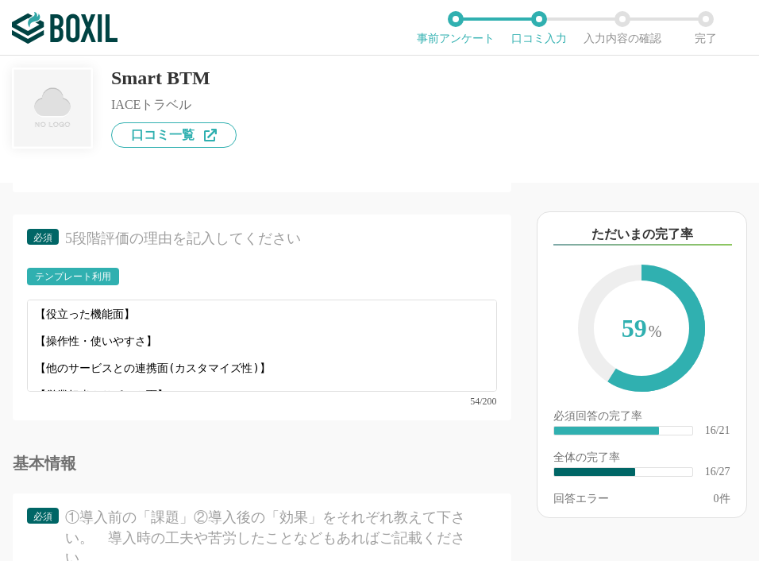
scroll to position [11, 0]
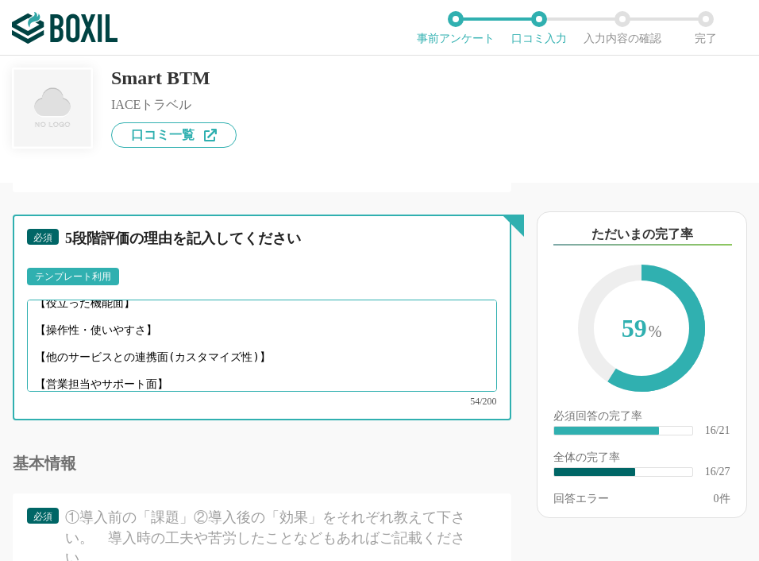
click at [109, 345] on textarea "【役立った機能面】 【操作性・使いやすさ】 【他のサービスとの連携面(カスタマイズ性)】 【営業担当やサポート面】" at bounding box center [262, 345] width 470 height 92
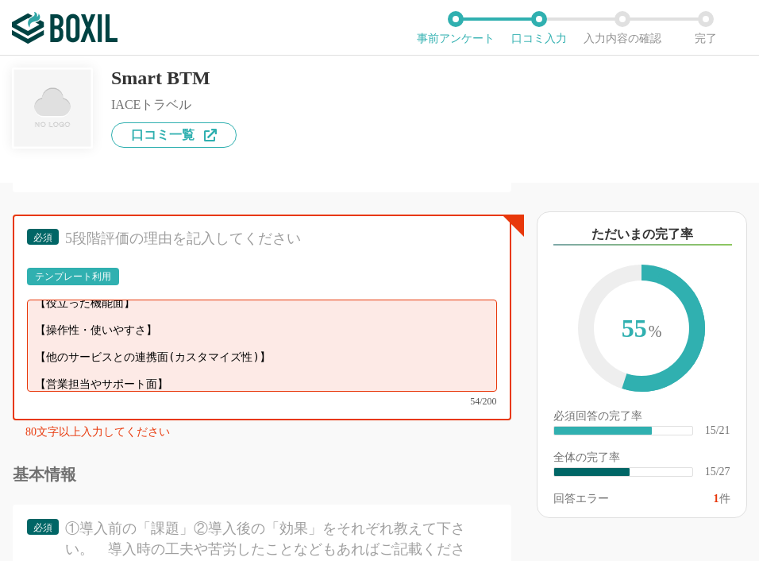
scroll to position [0, 0]
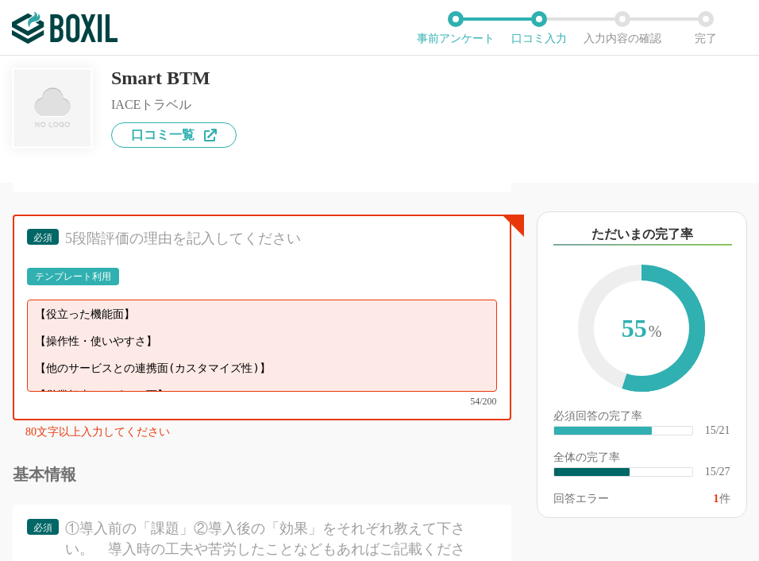
click at [89, 281] on div "テンプレート利用" at bounding box center [73, 277] width 76 height 10
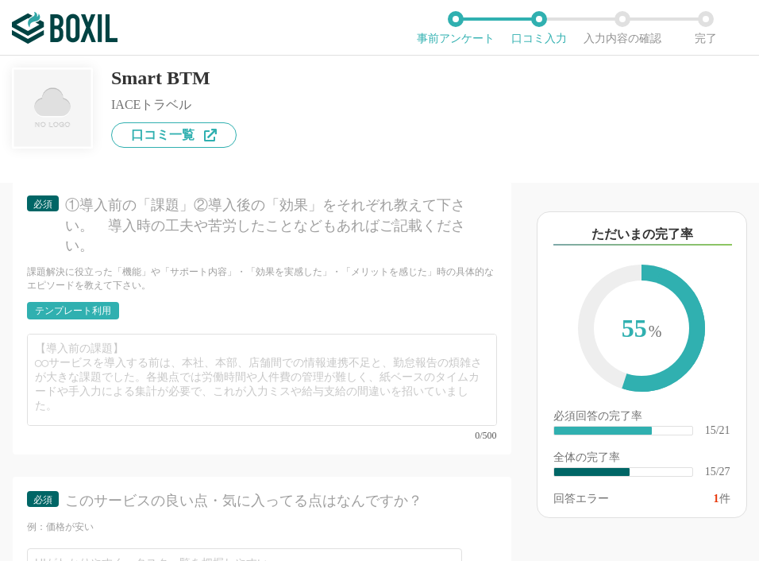
scroll to position [3096, 0]
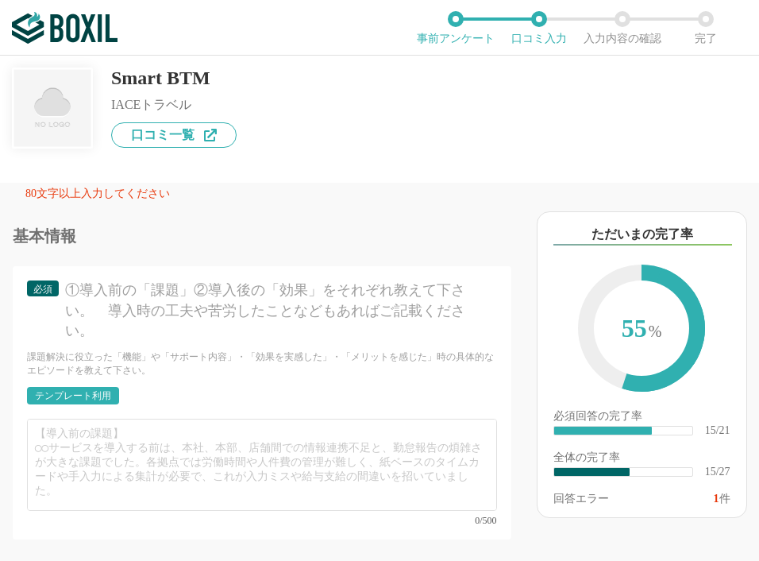
click at [68, 400] on div "テンプレート利用" at bounding box center [73, 396] width 76 height 10
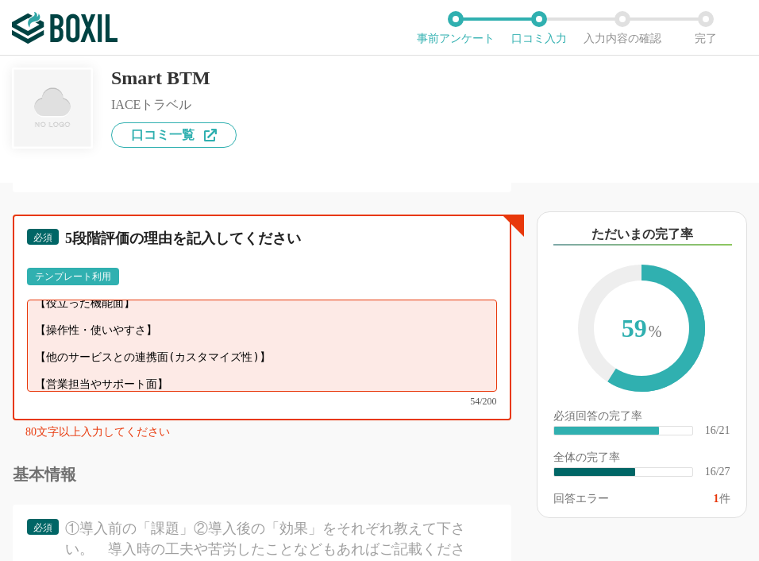
scroll to position [0, 0]
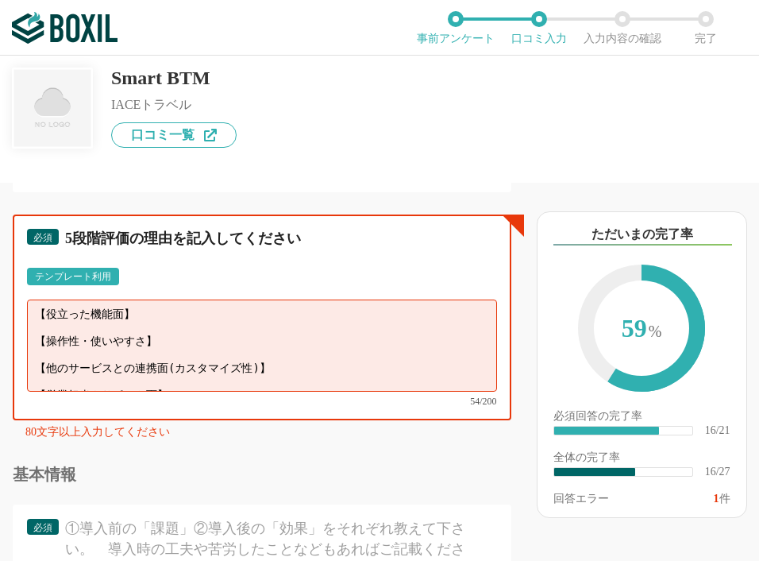
drag, startPoint x: 190, startPoint y: 386, endPoint x: 37, endPoint y: 327, distance: 163.4
click at [37, 327] on textarea "【役立った機能面】 【操作性・使いやすさ】 【他のサービスとの連携面(カスタマイズ性)】 【営業担当やサポート面】" at bounding box center [262, 345] width 470 height 92
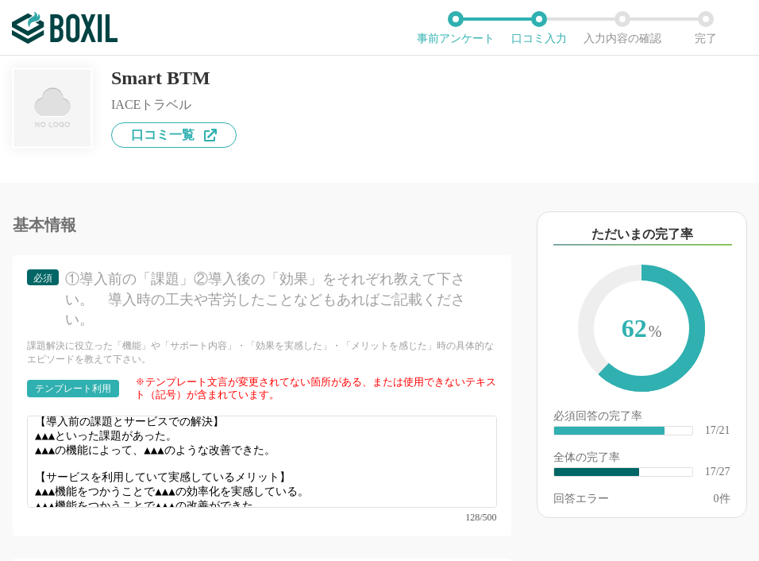
scroll to position [11, 0]
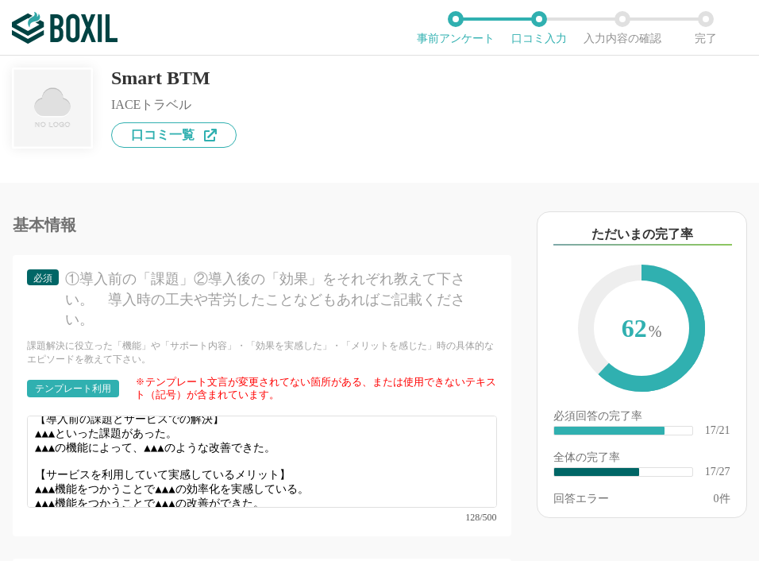
type textarea "航空券の単純な往復だけでなく、複数の都市の航空券の検索ができるところは便利ですが、発券期限が短い航空券は検索されないところが不便だと感じます。 見た目の分かり…"
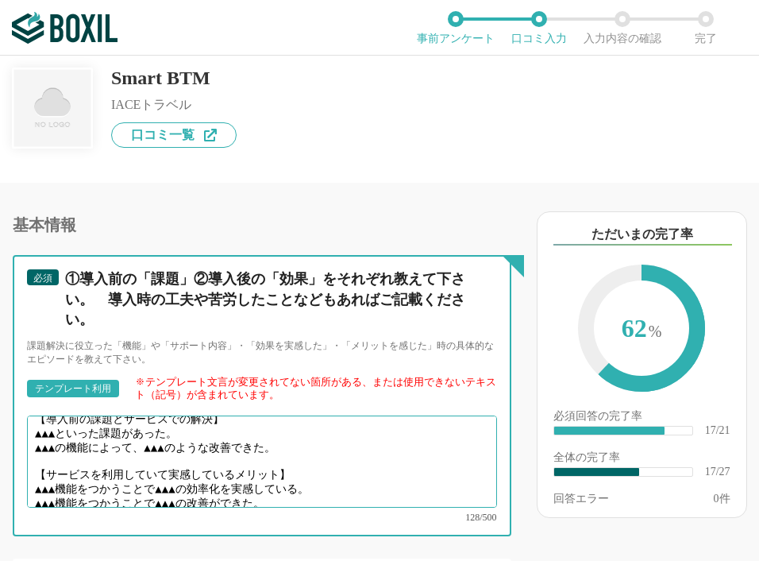
scroll to position [0, 0]
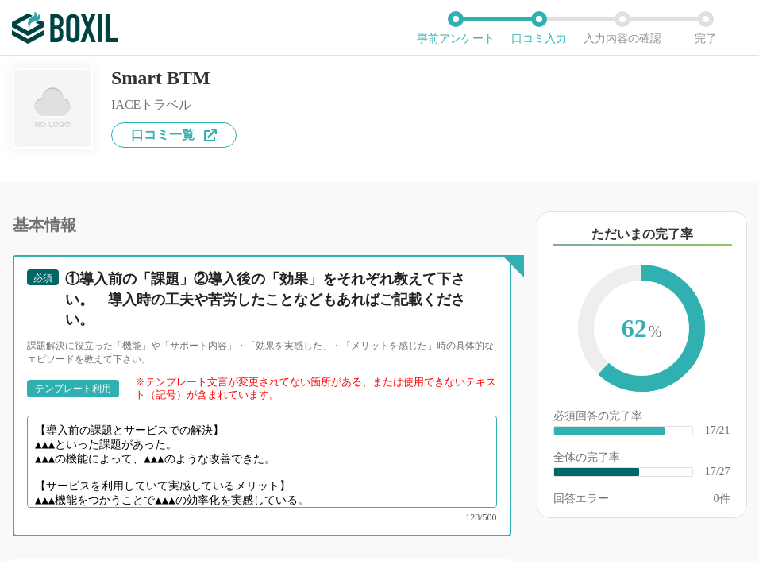
drag, startPoint x: 287, startPoint y: 486, endPoint x: 30, endPoint y: 414, distance: 266.2
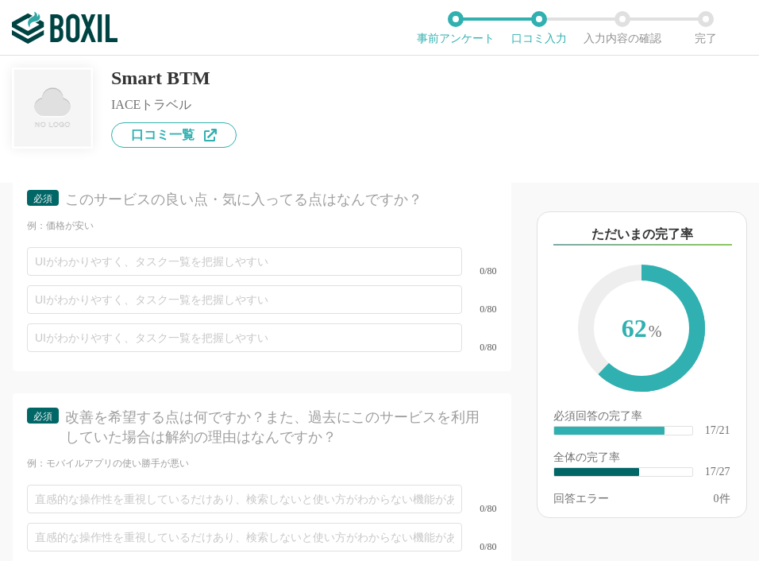
scroll to position [3334, 0]
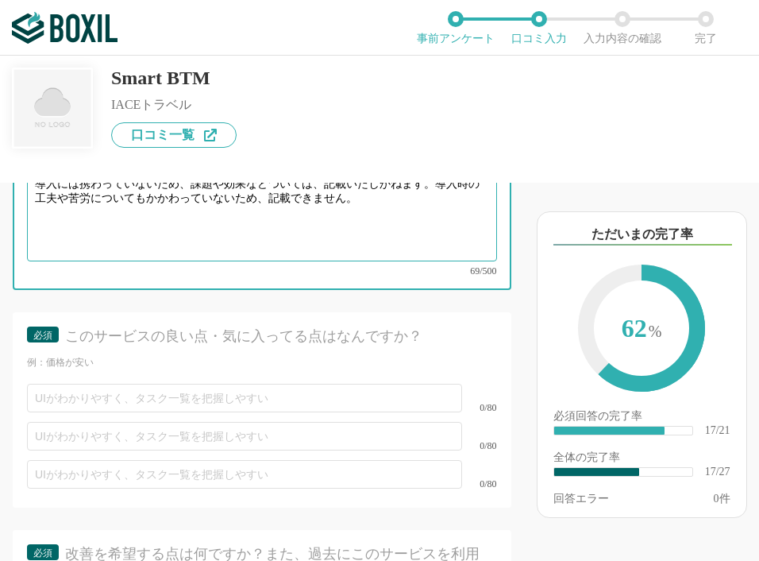
type textarea "導入には携わっていないため、課題や効果などついては、記載いたしかねます。導入時の工夫や苦労についてもかかわっていないため、記載できません。"
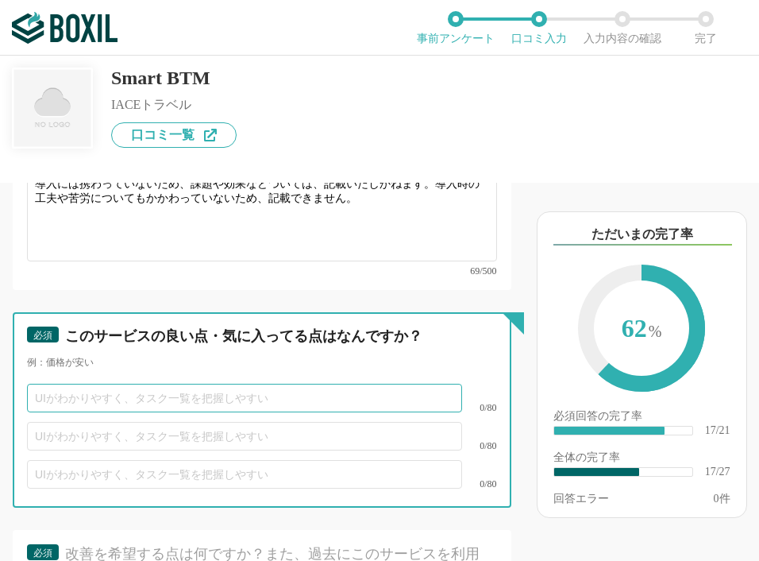
click at [163, 400] on input "text" at bounding box center [244, 397] width 435 height 29
type input "く"
type input "や"
type input "電話やメールでのやり取りでなく、チャットでやり取りができるところ"
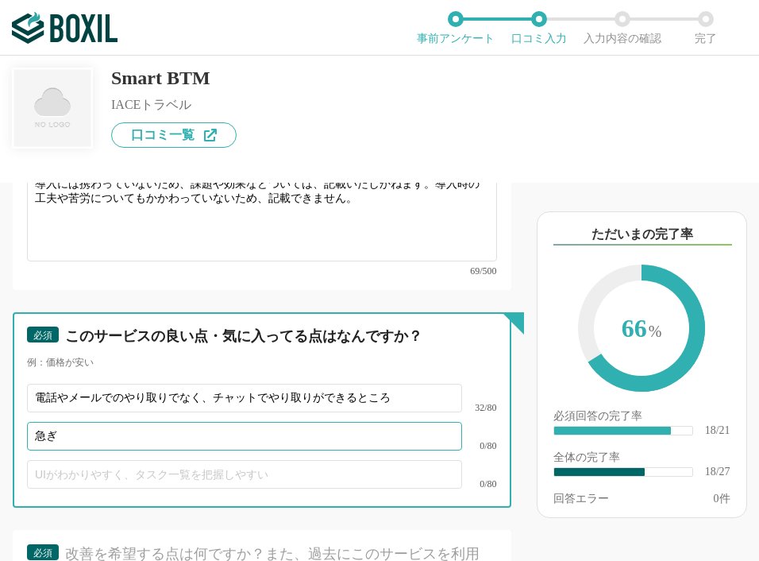
type input "急"
type input "発券予約ができることで、発券期限をすぎてしまうことがない。"
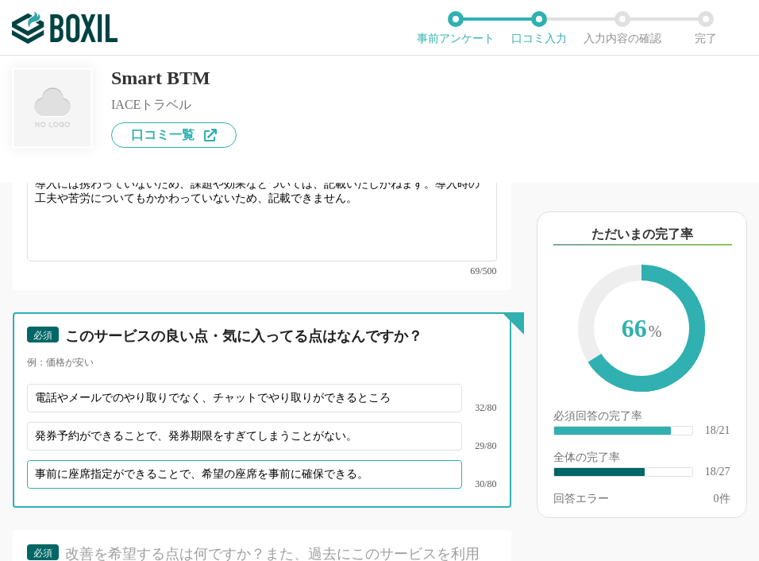
type input "事前に座席指定ができることで、希望の座席を事前に確保できる。"
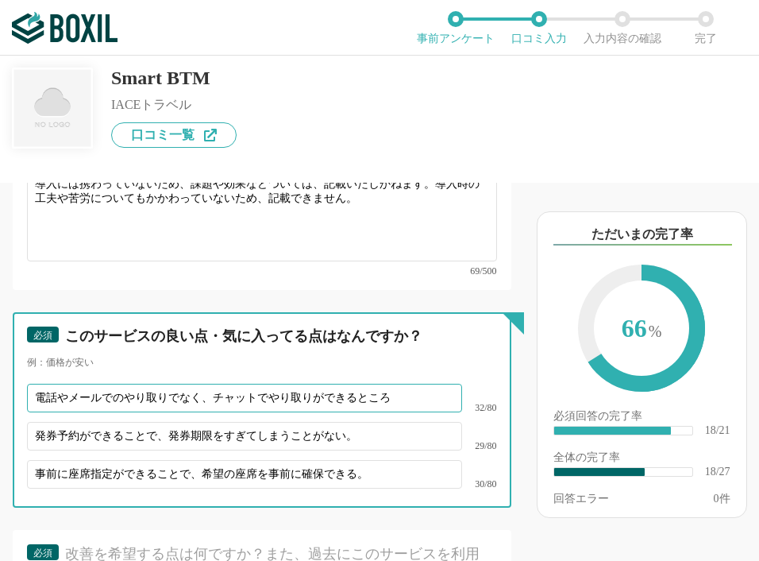
click at [426, 405] on input "電話やメールでのやり取りでなく、チャットでやり取りができるところ" at bounding box center [244, 397] width 435 height 29
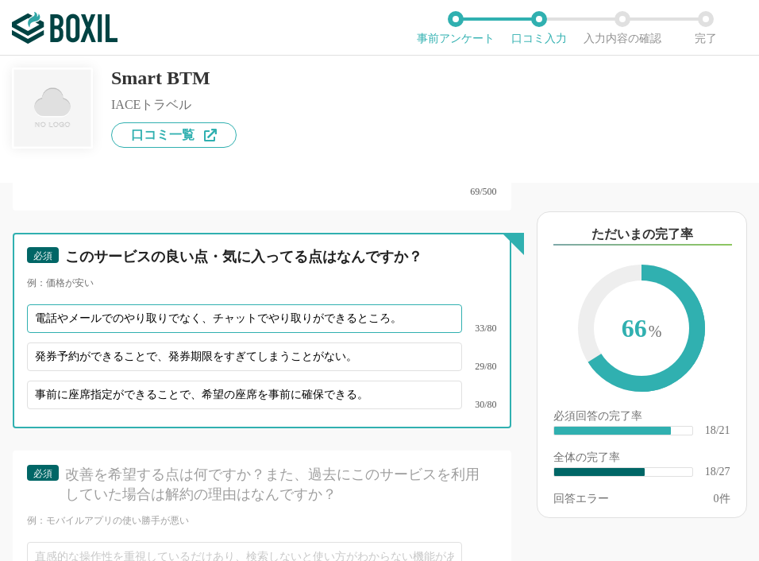
scroll to position [3652, 0]
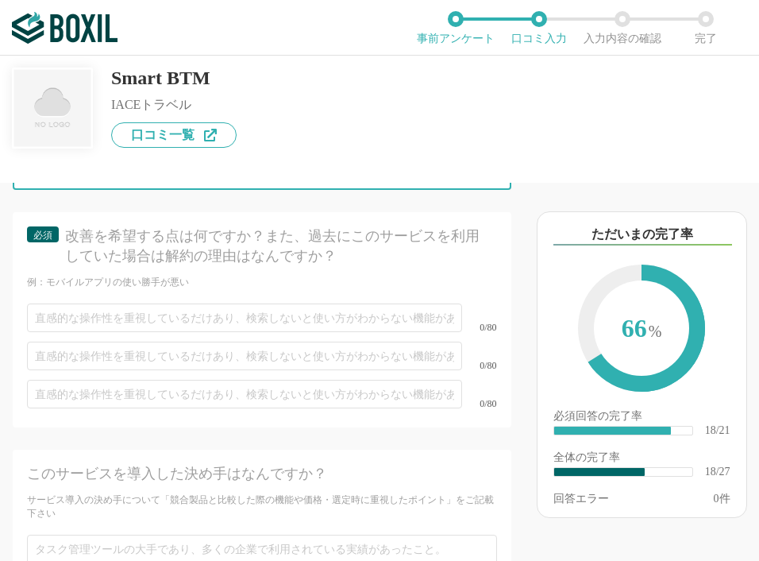
type input "電話やメールでのやり取りでなく、チャットでやり取りができるところ。"
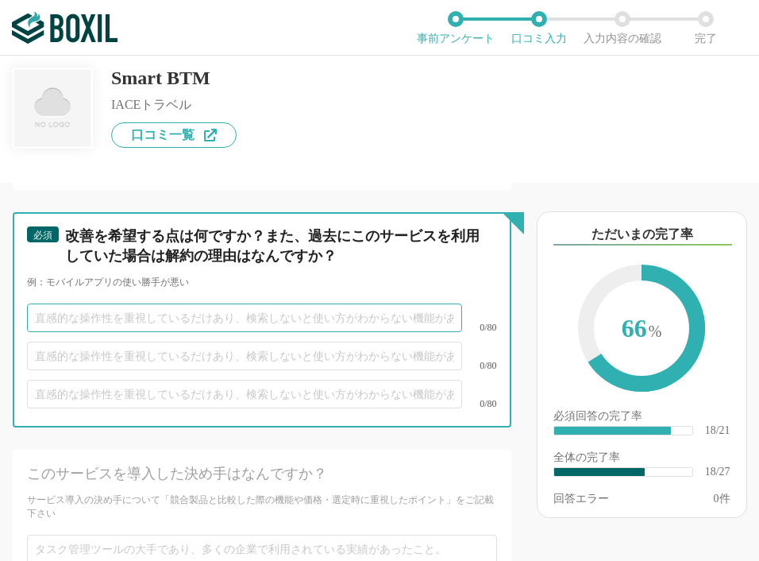
click at [191, 318] on input "text" at bounding box center [244, 317] width 435 height 29
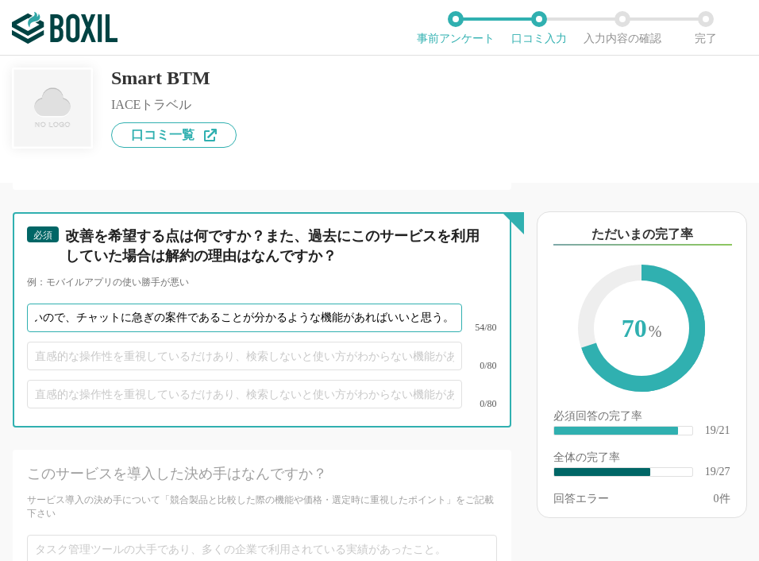
scroll to position [0, 202]
type input "急ぎの時、電話が繋がらないことが多いので、チャットに急ぎの案件であることが分かるような機能があればいいと思う。"
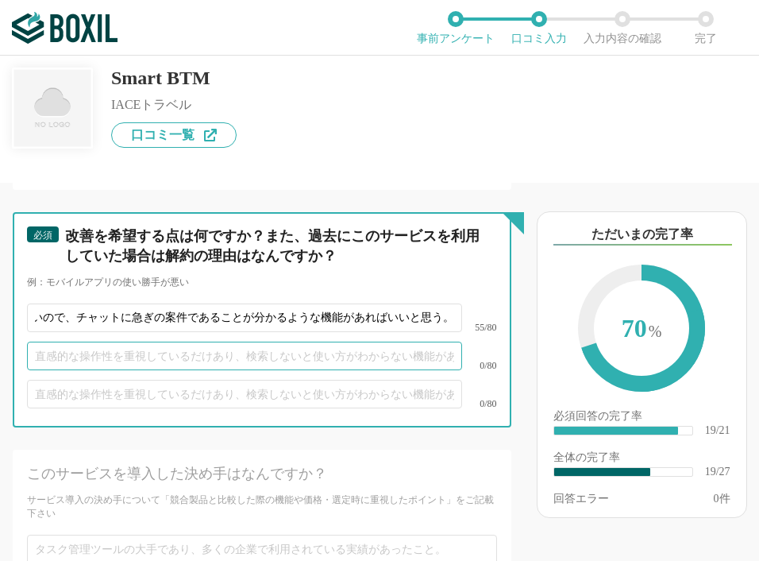
scroll to position [0, 0]
click at [236, 358] on input "text" at bounding box center [244, 355] width 435 height 29
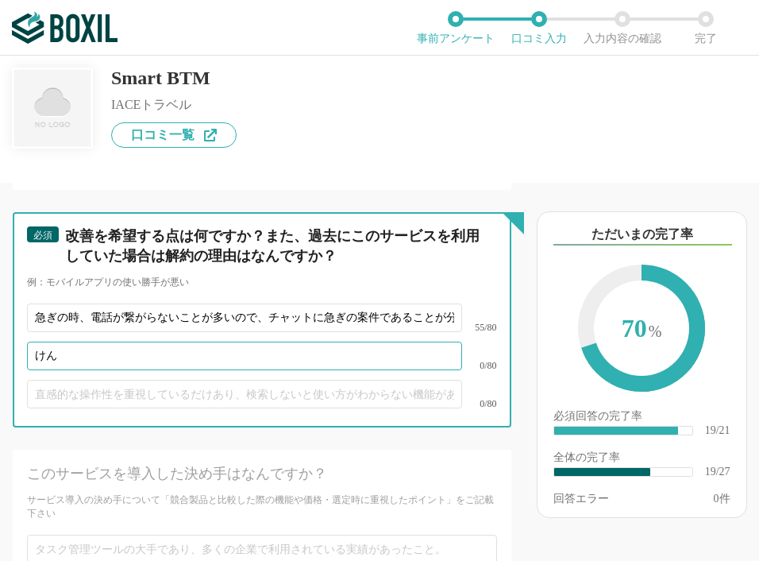
type input "け"
type input "く"
type input "航空券の検索がもう少しスピーディーであればと思う。"
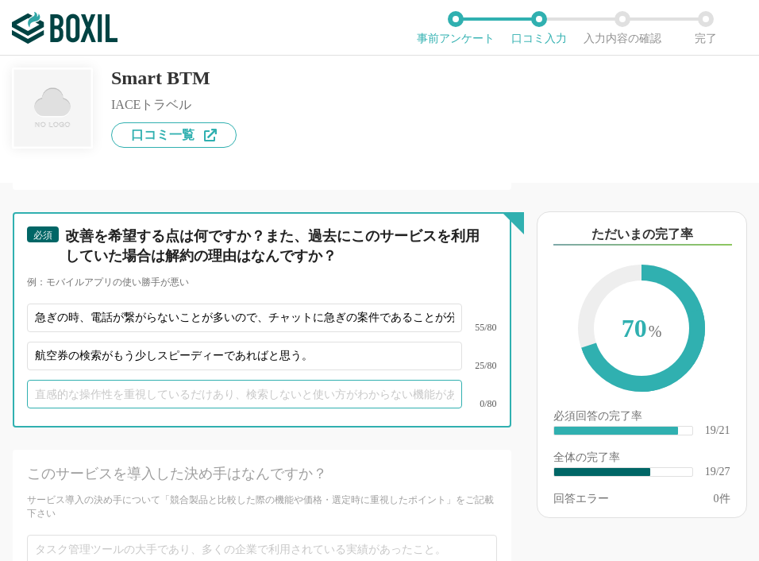
click at [74, 399] on input "text" at bounding box center [244, 393] width 435 height 29
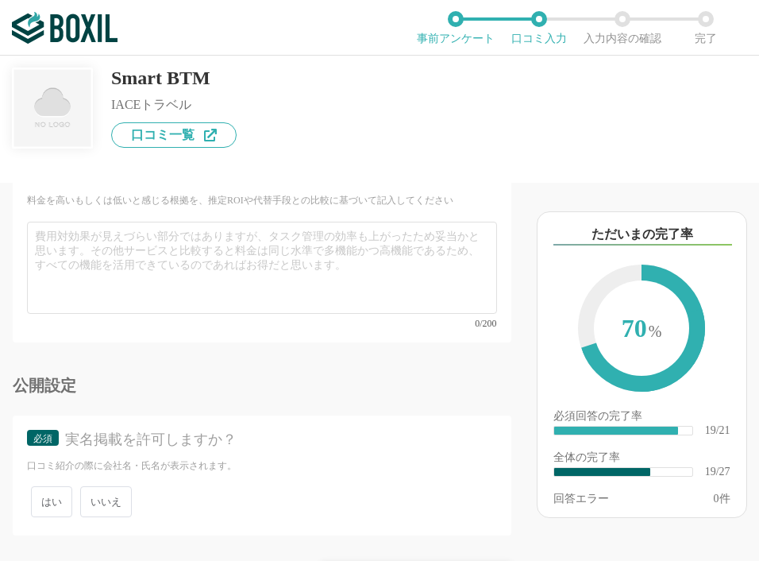
scroll to position [4533, 0]
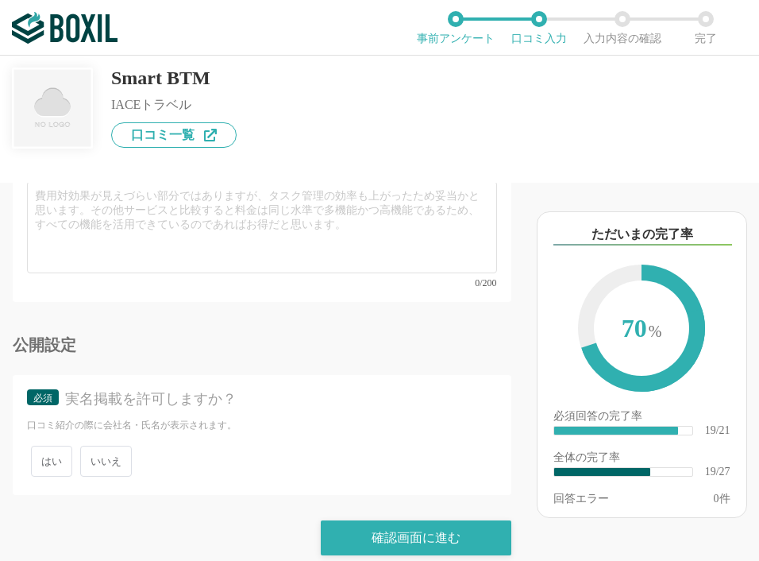
type input "予約なしで見積書の発行ができればいいと思う。"
click at [114, 446] on span "いいえ" at bounding box center [106, 460] width 52 height 31
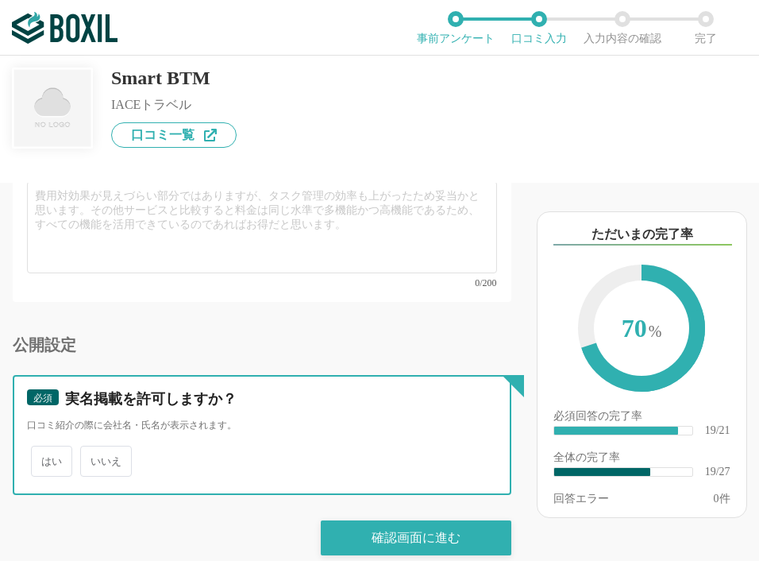
click at [94, 448] on input "いいえ" at bounding box center [89, 453] width 10 height 10
radio input "true"
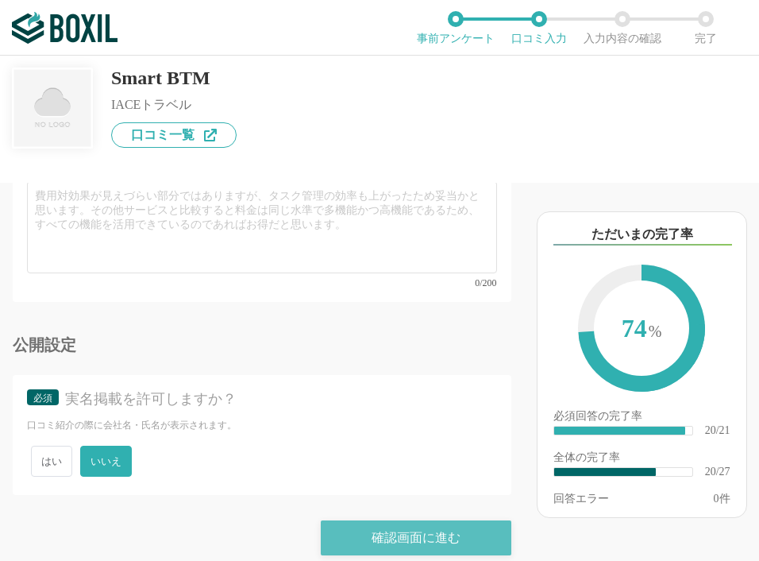
drag, startPoint x: 413, startPoint y: 517, endPoint x: 524, endPoint y: 54, distance: 476.0
click at [412, 520] on div "確認画面に進む" at bounding box center [416, 537] width 191 height 35
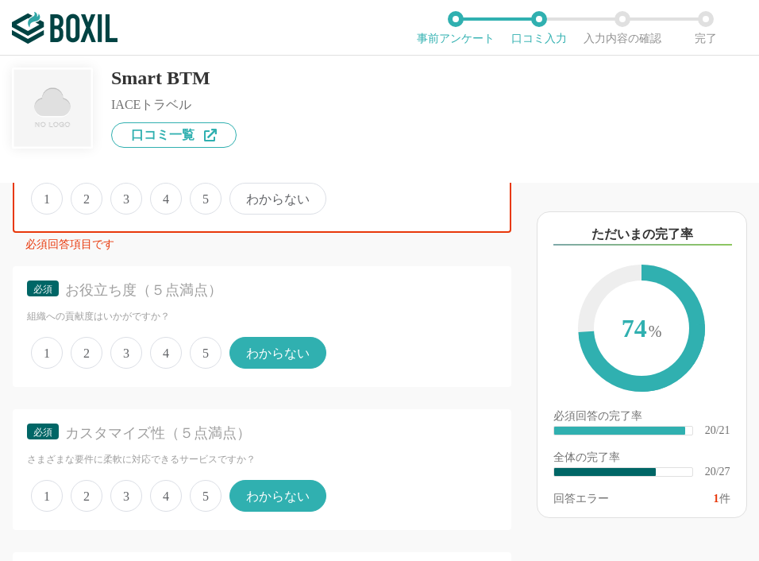
scroll to position [947, 0]
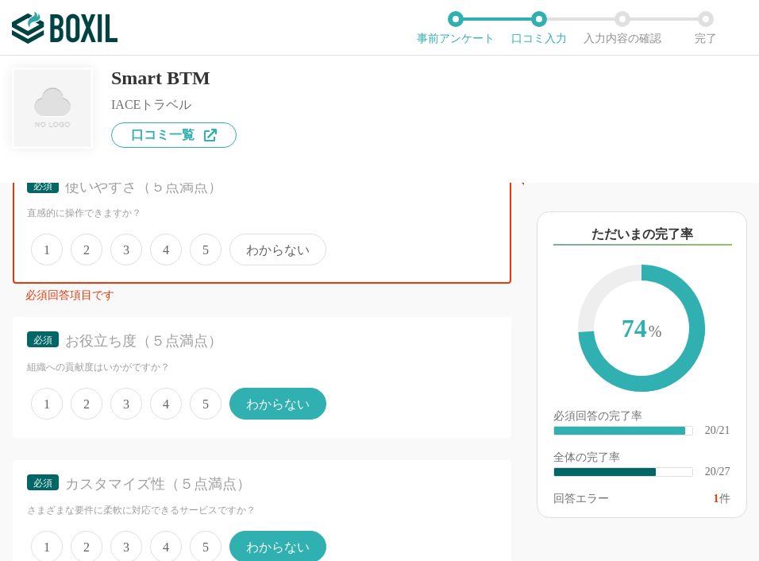
click at [175, 263] on span "4" at bounding box center [166, 249] width 32 height 32
click at [164, 246] on input "4" at bounding box center [159, 241] width 10 height 10
radio input "true"
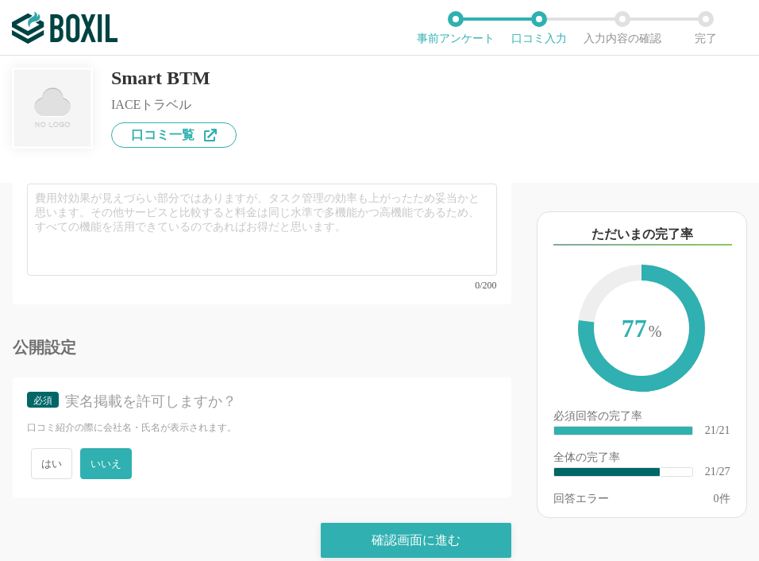
scroll to position [4533, 0]
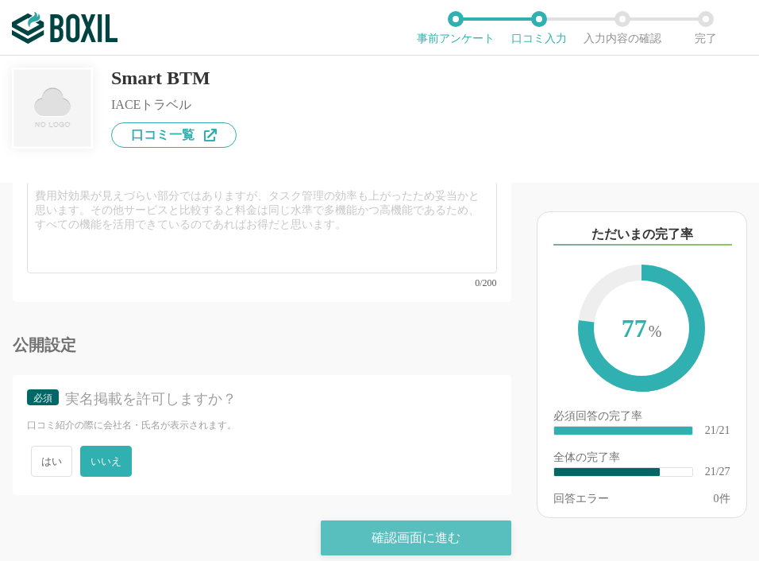
click at [409, 525] on div "確認画面に進む" at bounding box center [416, 537] width 191 height 35
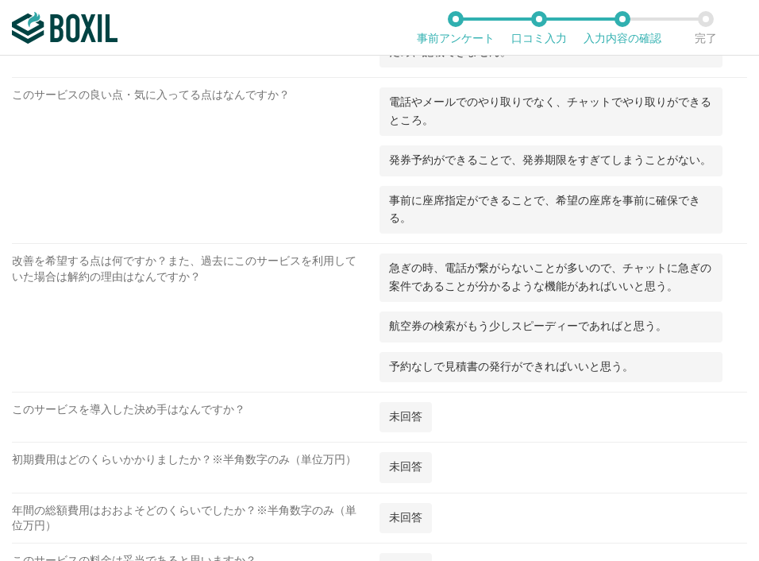
scroll to position [1913, 0]
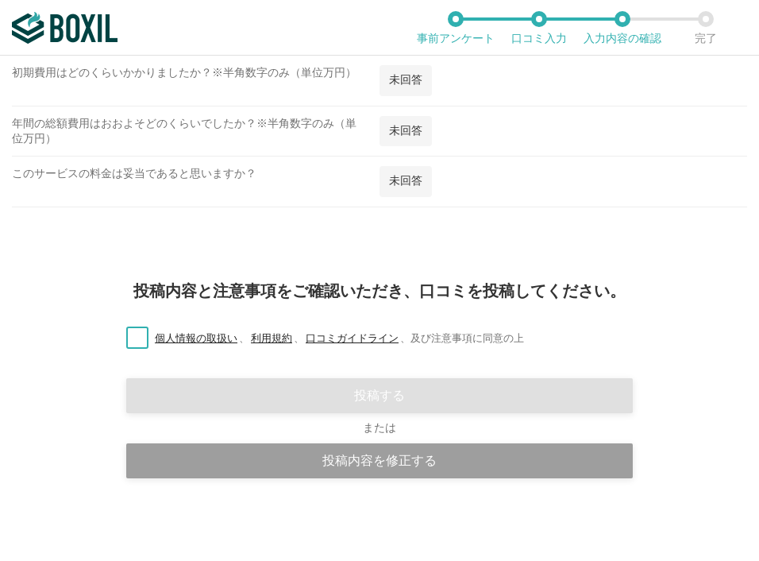
click at [134, 343] on label "個人情報の取扱い 、 利用規約 、 口コミガイドライン 、 及び注意事項に同意の上" at bounding box center [319, 338] width 410 height 17
click at [0, 0] on input "個人情報の取扱い 、 利用規約 、 口コミガイドライン 、 及び注意事項に同意の上" at bounding box center [0, 0] width 0 height 0
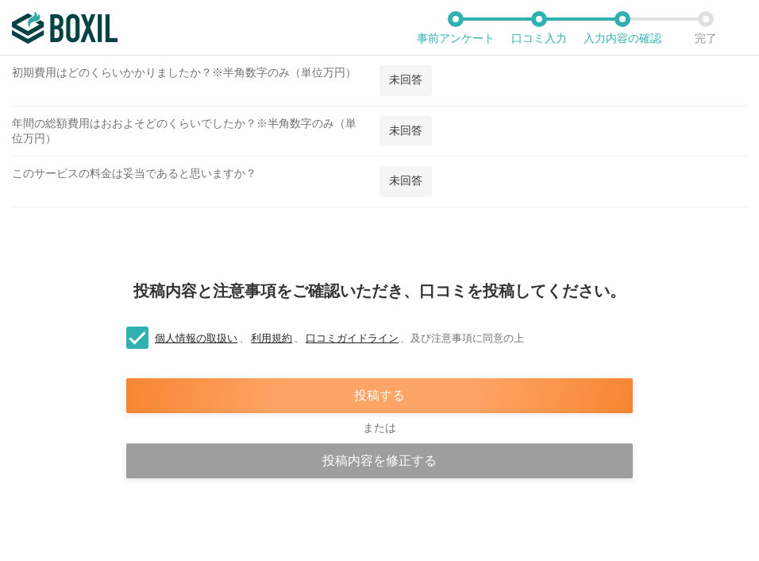
click at [388, 401] on div "投稿する" at bounding box center [379, 395] width 507 height 35
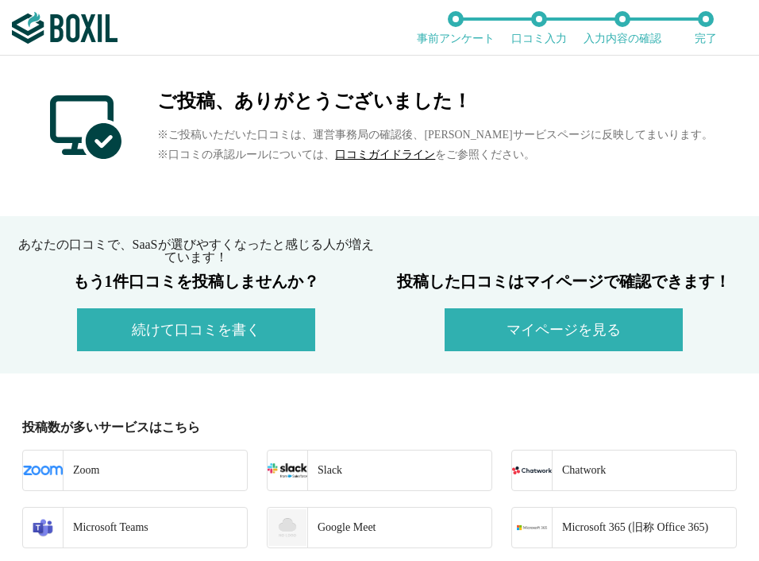
click at [544, 323] on button "マイページを見る" at bounding box center [564, 329] width 238 height 43
